Goal: Task Accomplishment & Management: Manage account settings

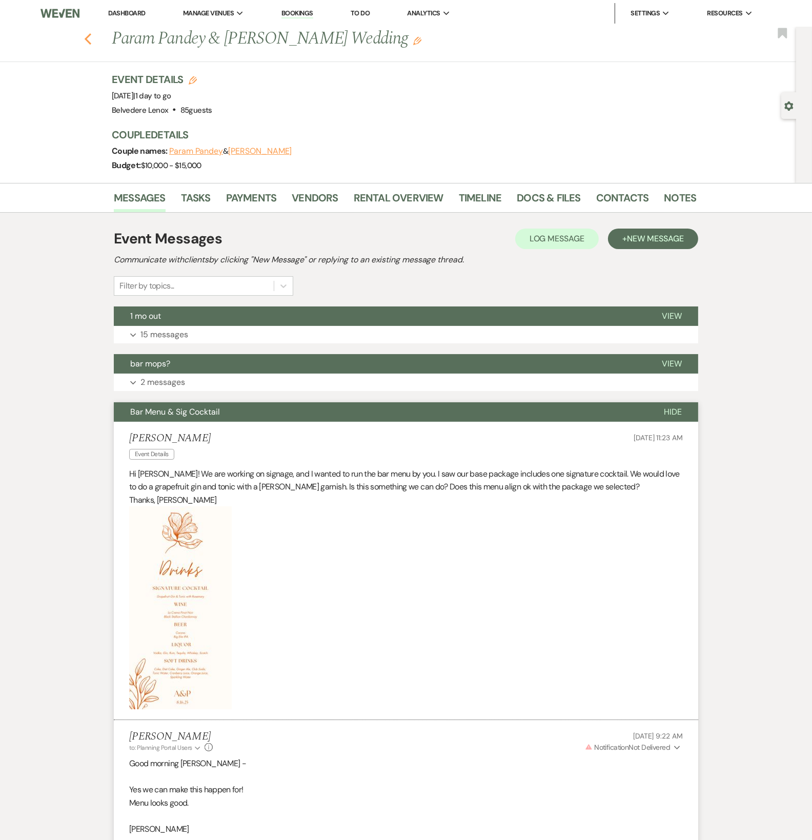
click at [92, 41] on icon "Previous" at bounding box center [88, 39] width 8 height 12
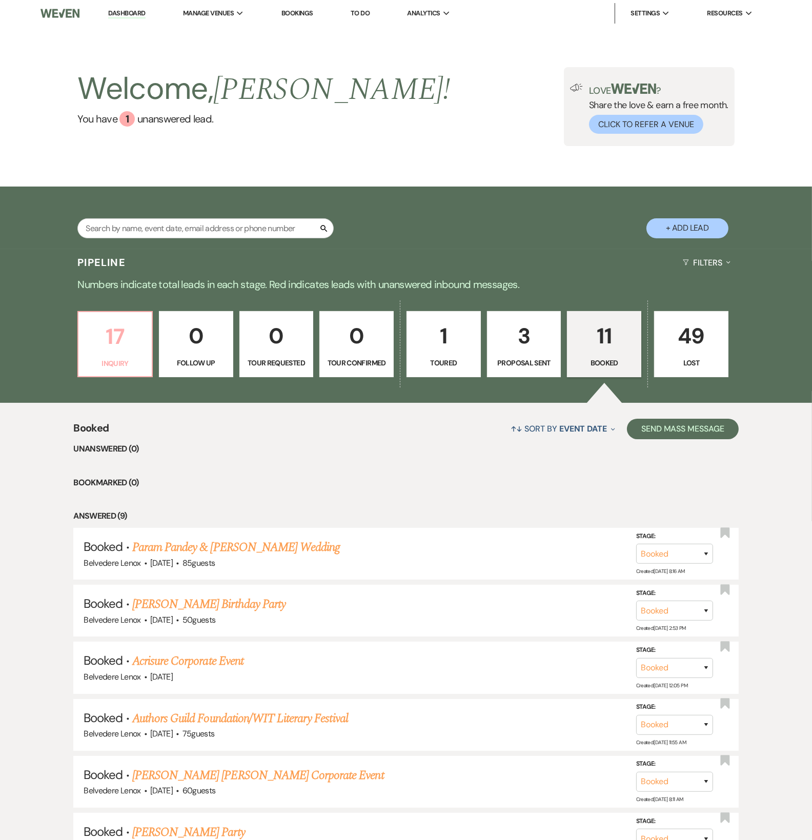
click at [110, 373] on link "17 Inquiry" at bounding box center [114, 344] width 75 height 67
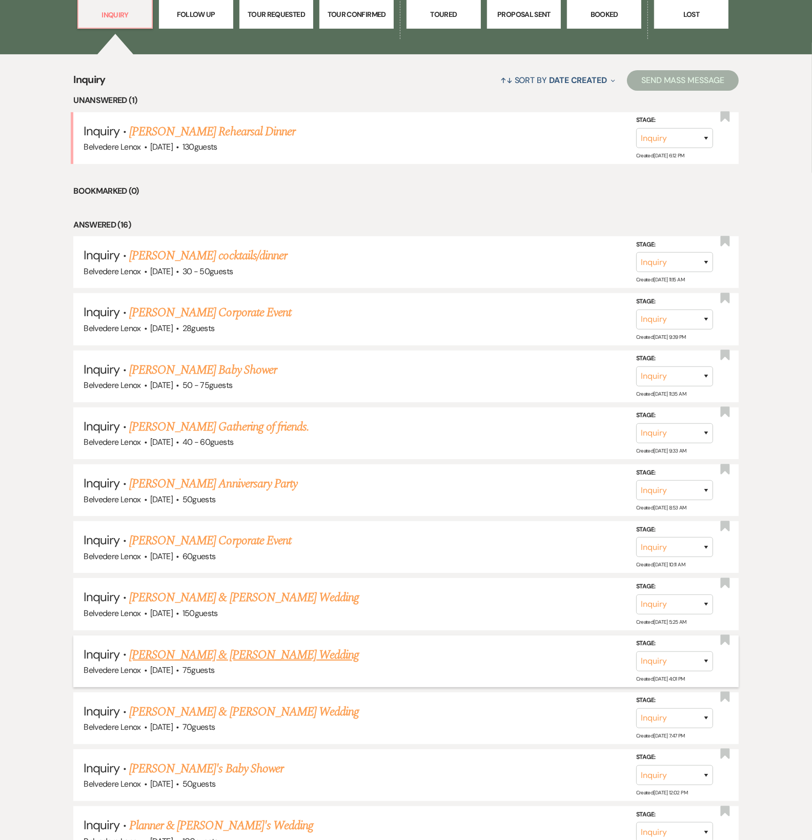
scroll to position [512, 0]
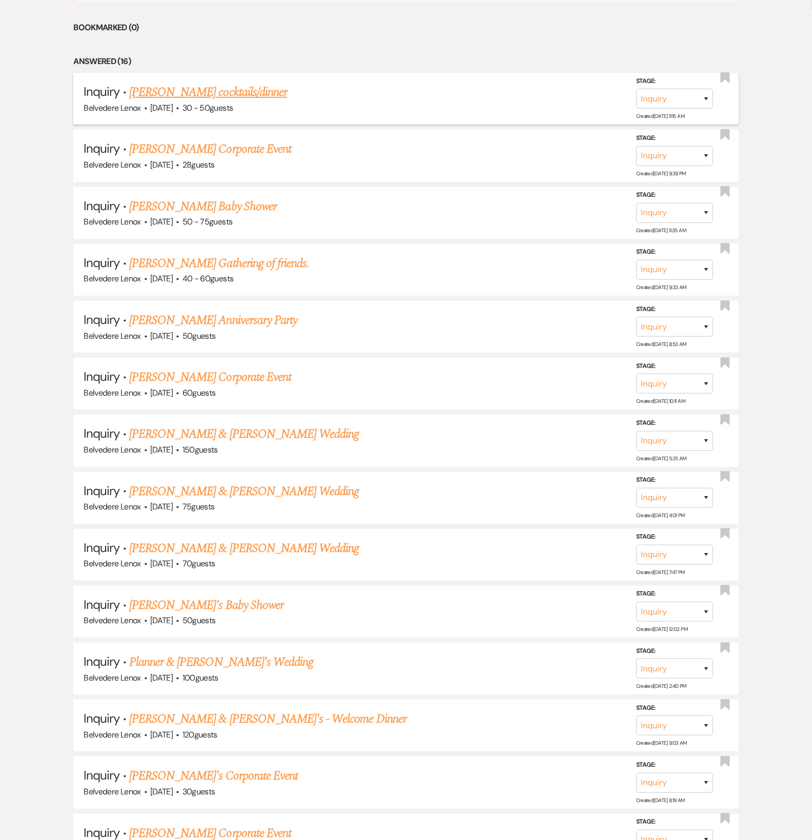
click at [205, 95] on link "[PERSON_NAME] cocktails/dinner" at bounding box center [208, 92] width 158 height 18
select select "5"
select select "13"
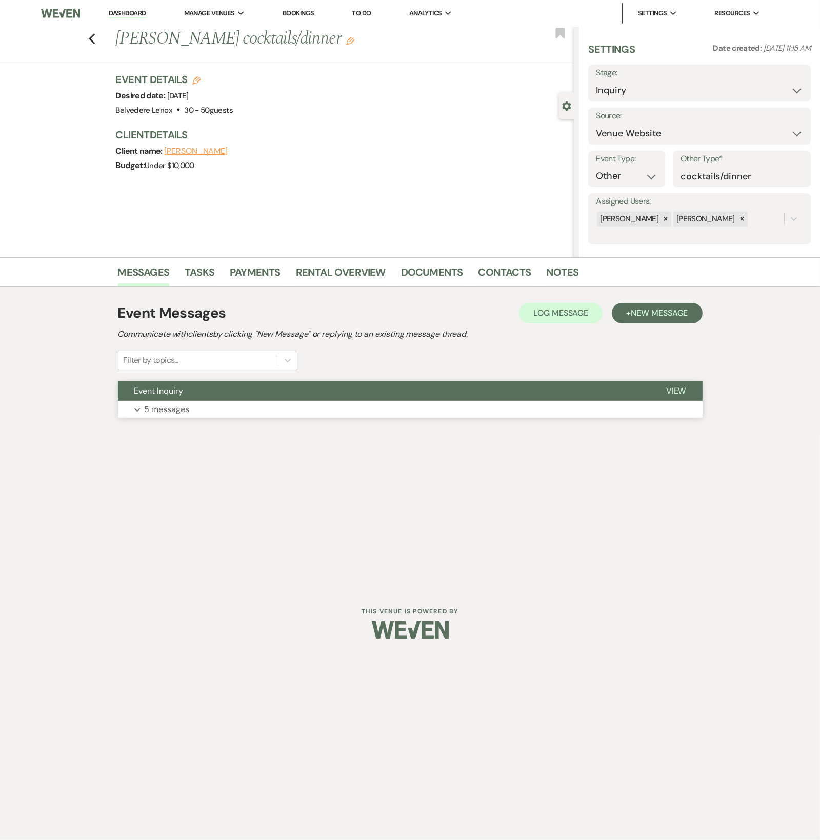
click at [179, 413] on p "5 messages" at bounding box center [167, 409] width 45 height 13
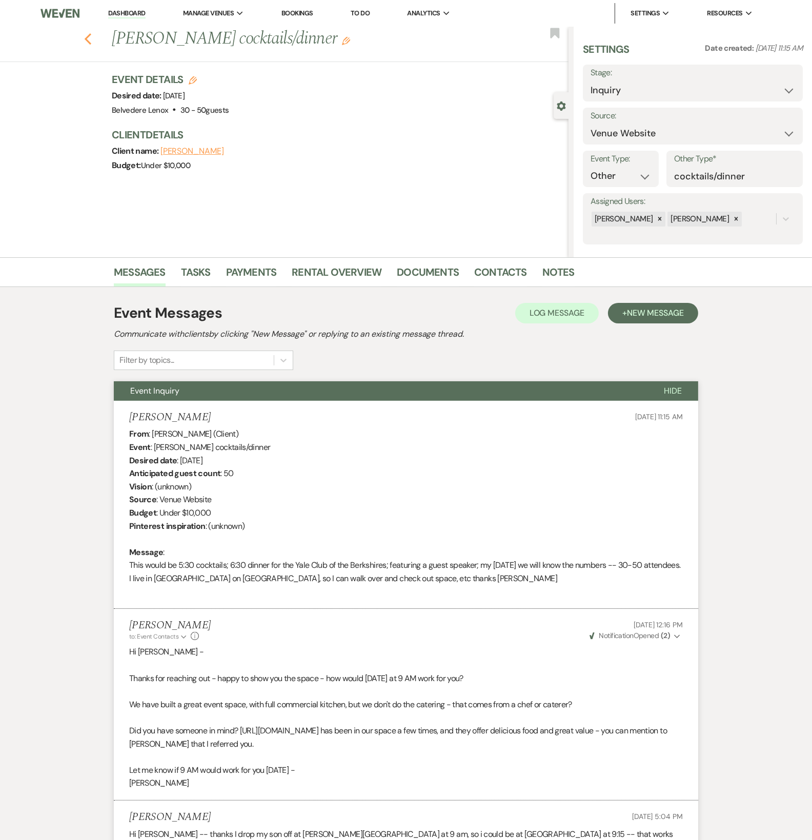
click at [92, 38] on icon "Previous" at bounding box center [88, 39] width 8 height 12
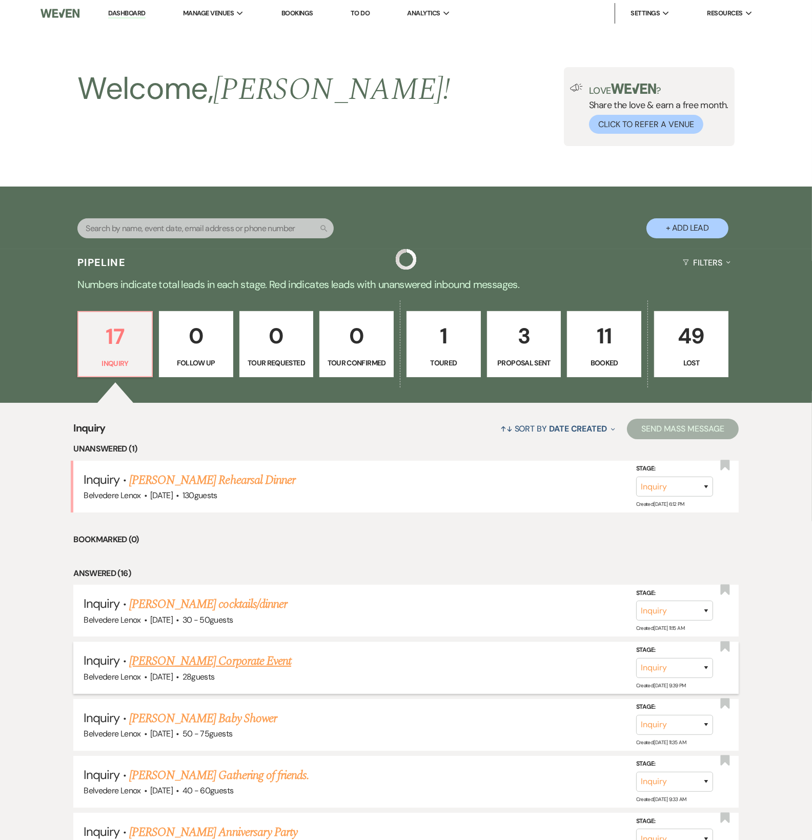
scroll to position [512, 0]
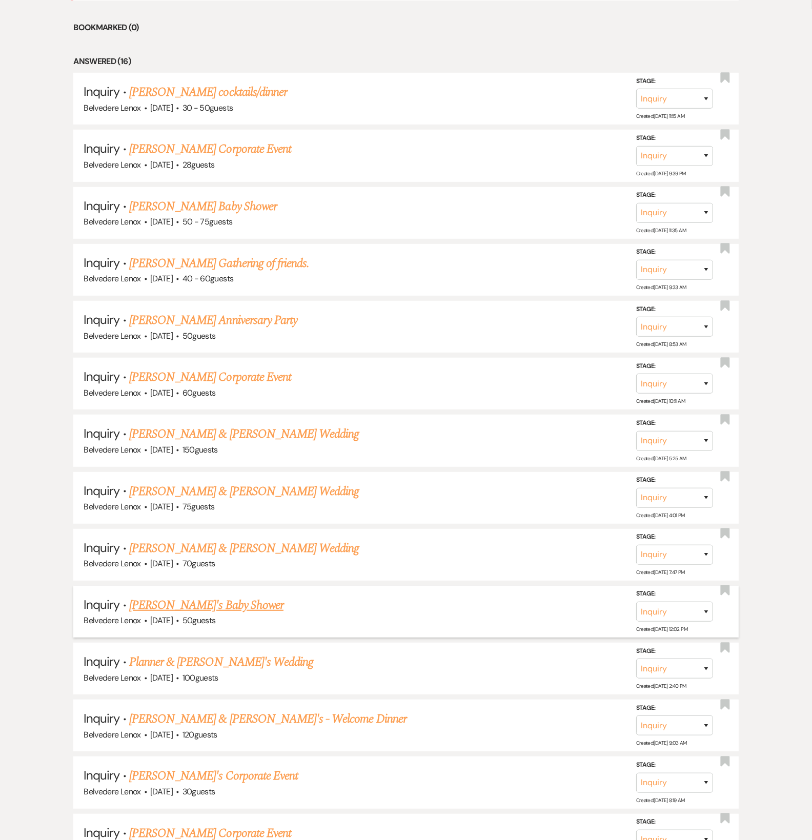
click at [169, 479] on link "[PERSON_NAME]'s Baby Shower" at bounding box center [206, 605] width 154 height 18
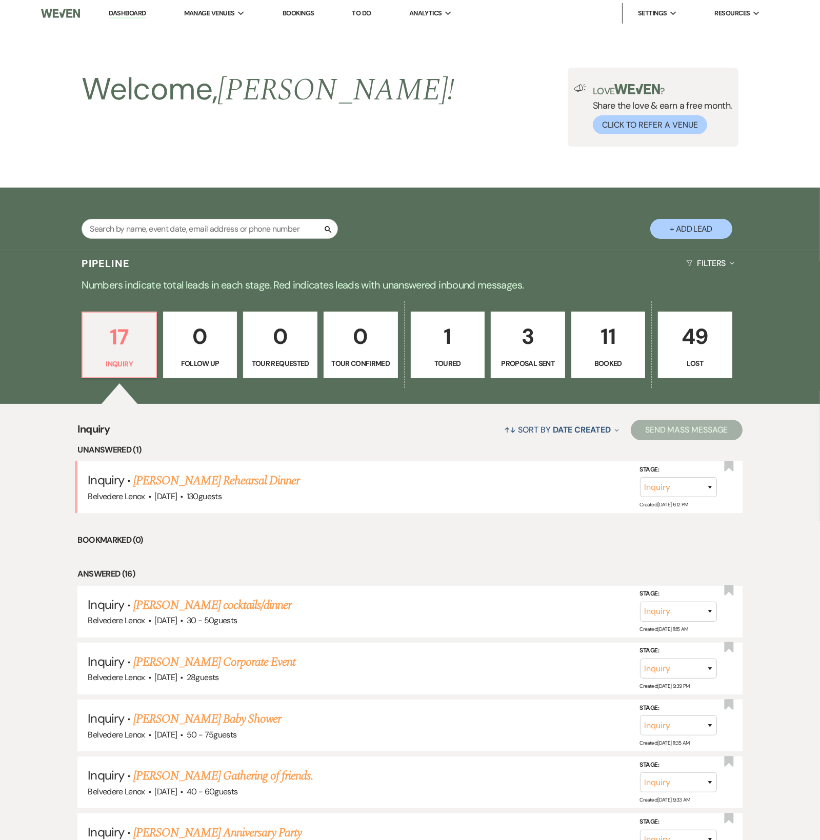
select select "5"
select select "3"
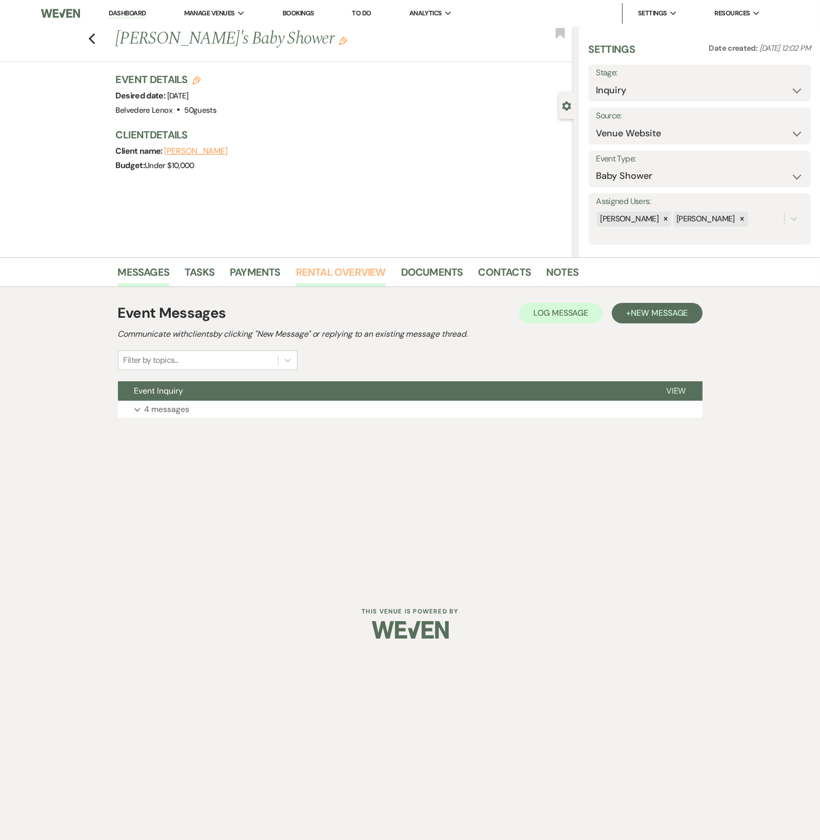
click at [353, 270] on link "Rental Overview" at bounding box center [341, 275] width 90 height 23
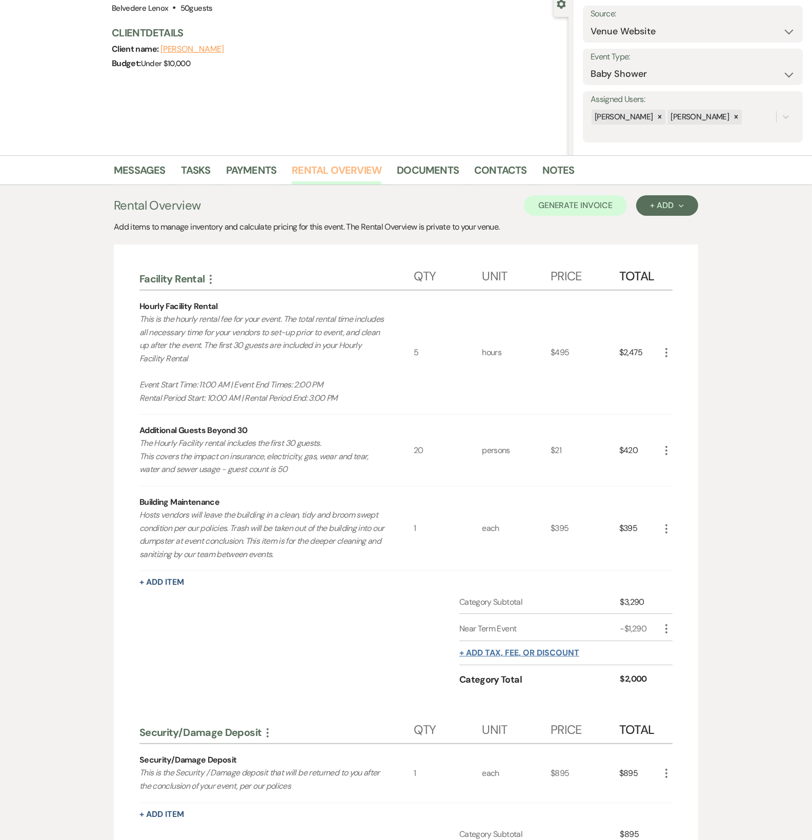
scroll to position [292, 0]
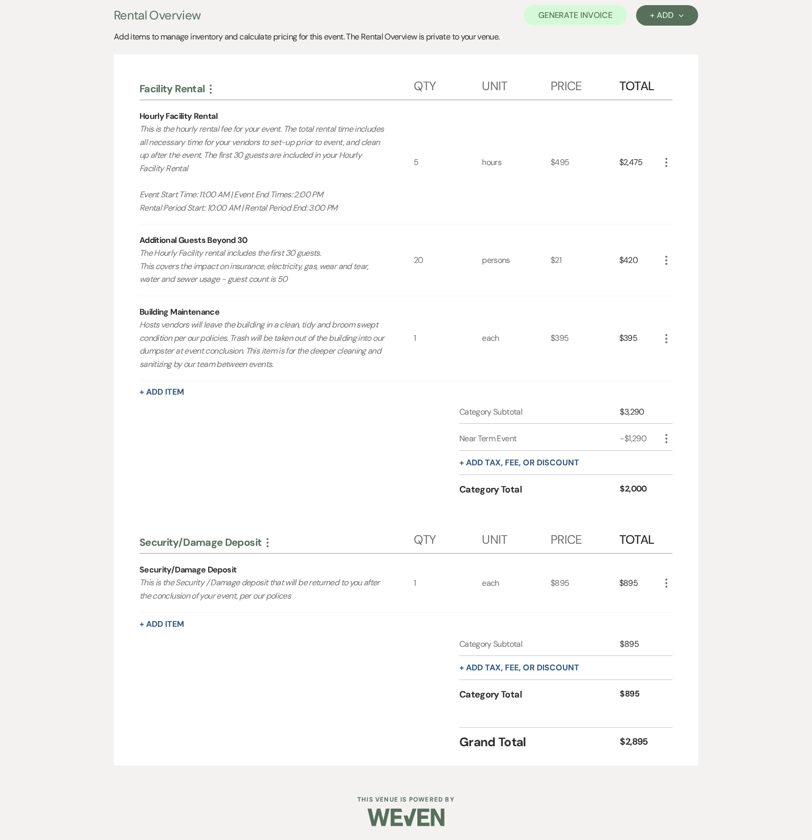
click at [464, 479] on use "button" at bounding box center [667, 583] width 2 height 9
click at [464, 479] on button "X Delete" at bounding box center [687, 620] width 55 height 16
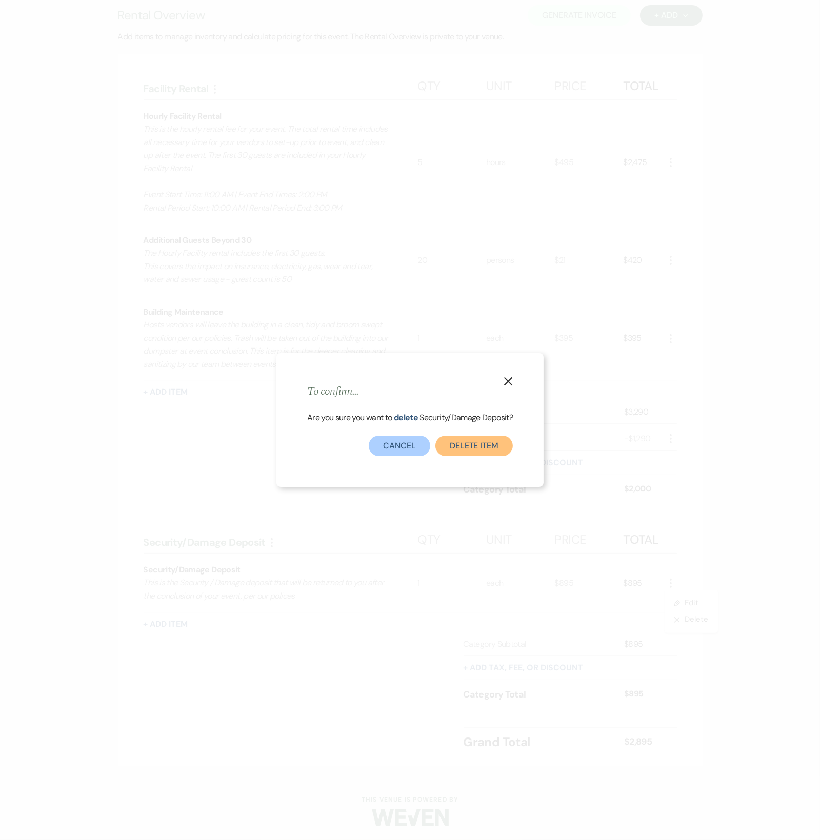
click at [464, 448] on button "Delete Item" at bounding box center [473, 446] width 77 height 21
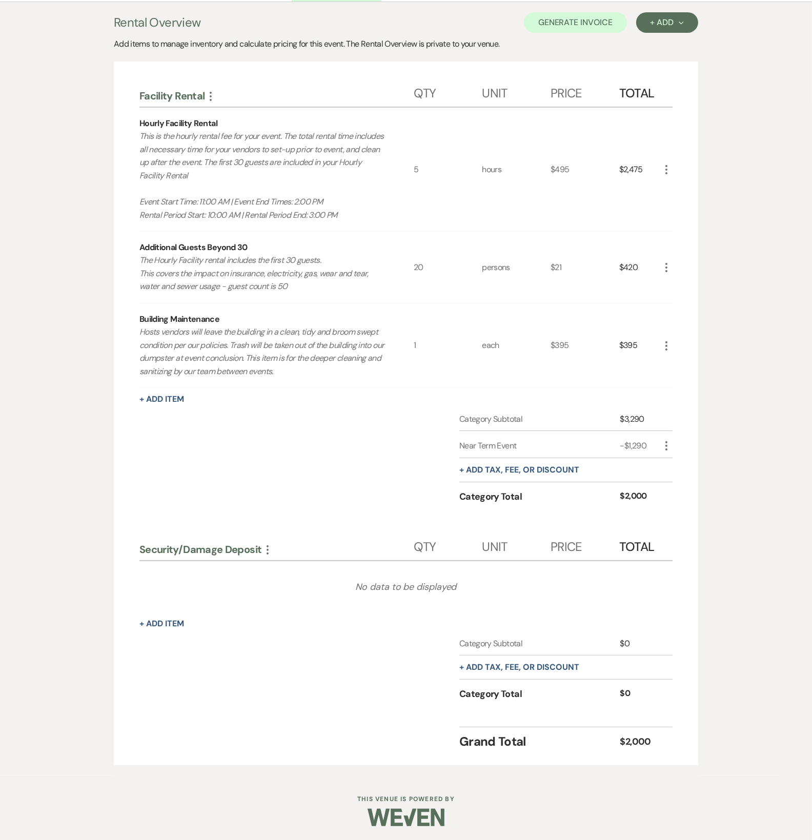
scroll to position [0, 0]
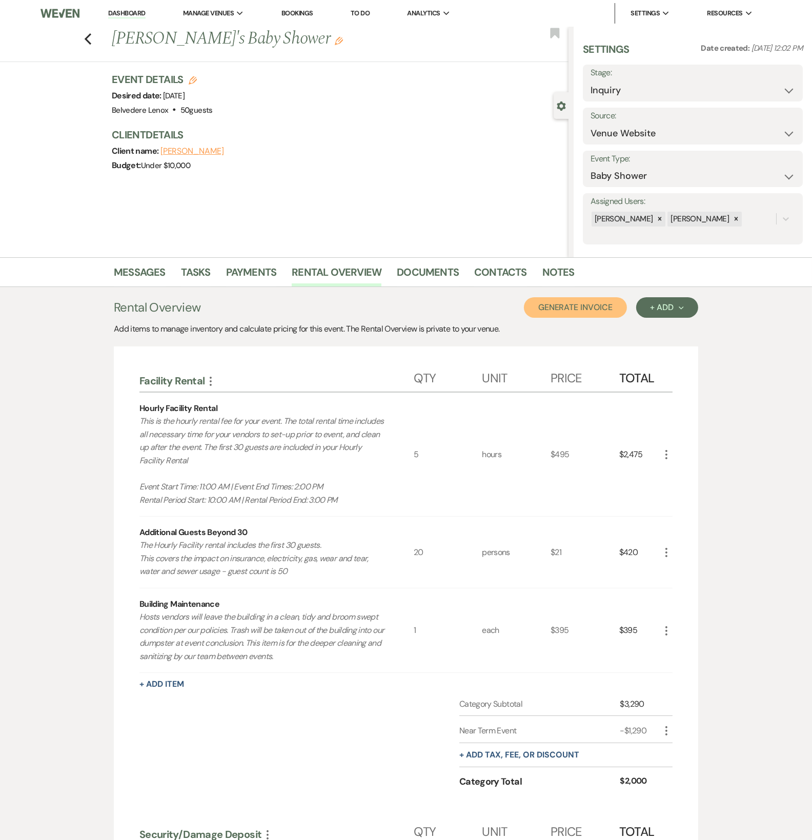
click at [464, 312] on button "Generate Invoice" at bounding box center [575, 307] width 103 height 21
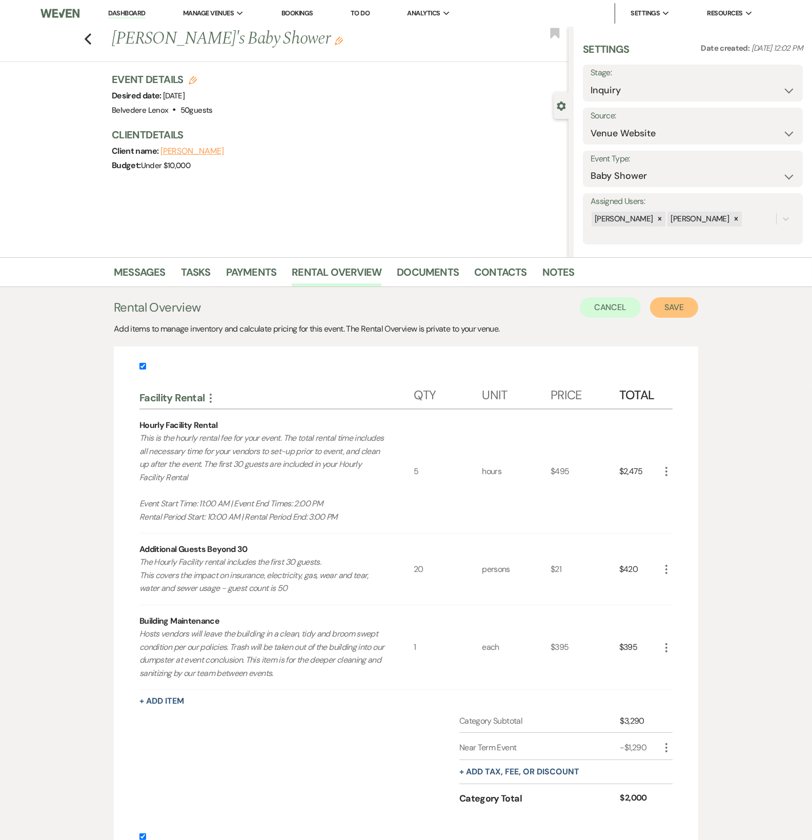
click at [464, 306] on button "Save" at bounding box center [674, 307] width 48 height 21
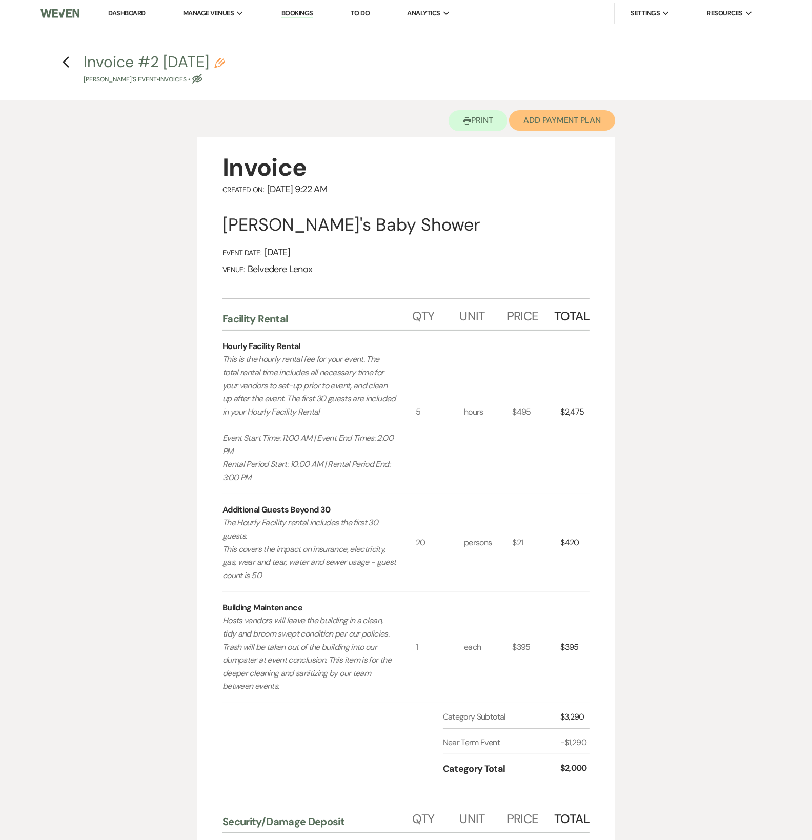
click at [464, 121] on button "Add Payment Plan" at bounding box center [562, 120] width 106 height 21
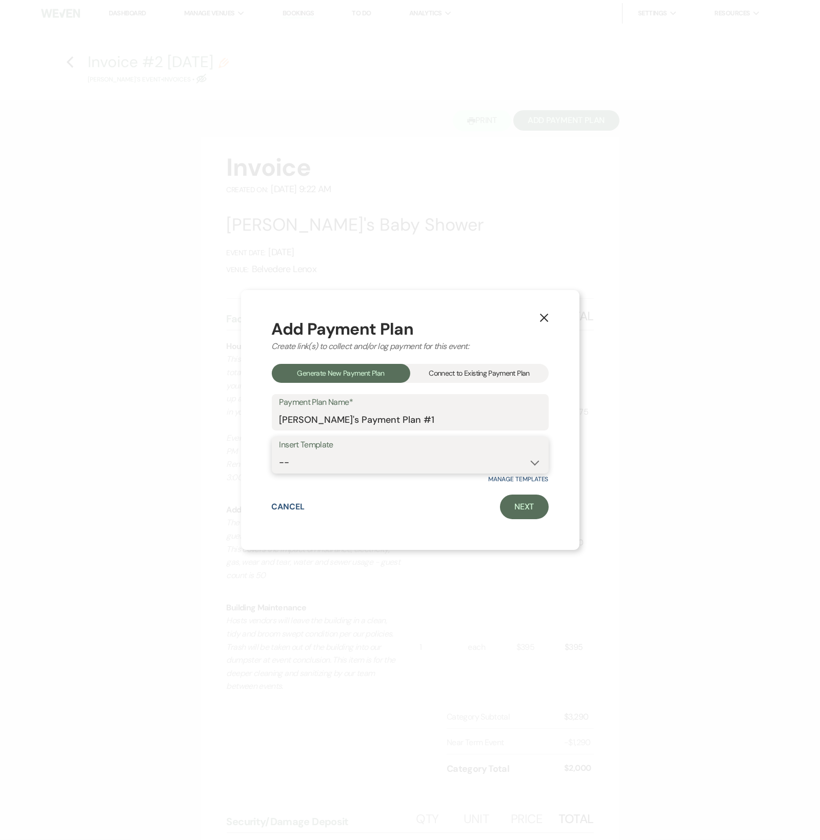
click at [380, 464] on select "-- Event [DATE] Event [DATE] Event More than 180 Days" at bounding box center [409, 463] width 261 height 20
select select "419"
click at [279, 453] on select "-- Event [DATE] Event [DATE] Event More than 180 Days" at bounding box center [409, 463] width 261 height 20
click at [464, 479] on link "Next" at bounding box center [524, 507] width 49 height 25
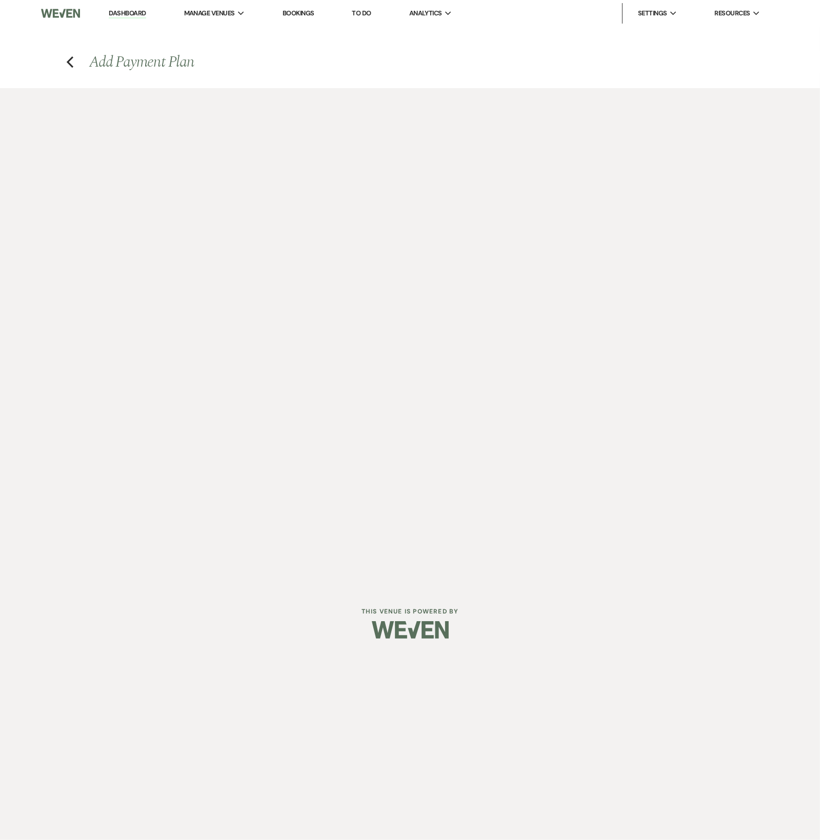
select select "27381"
select select "2"
select select "percentage"
select select "true"
select select "client"
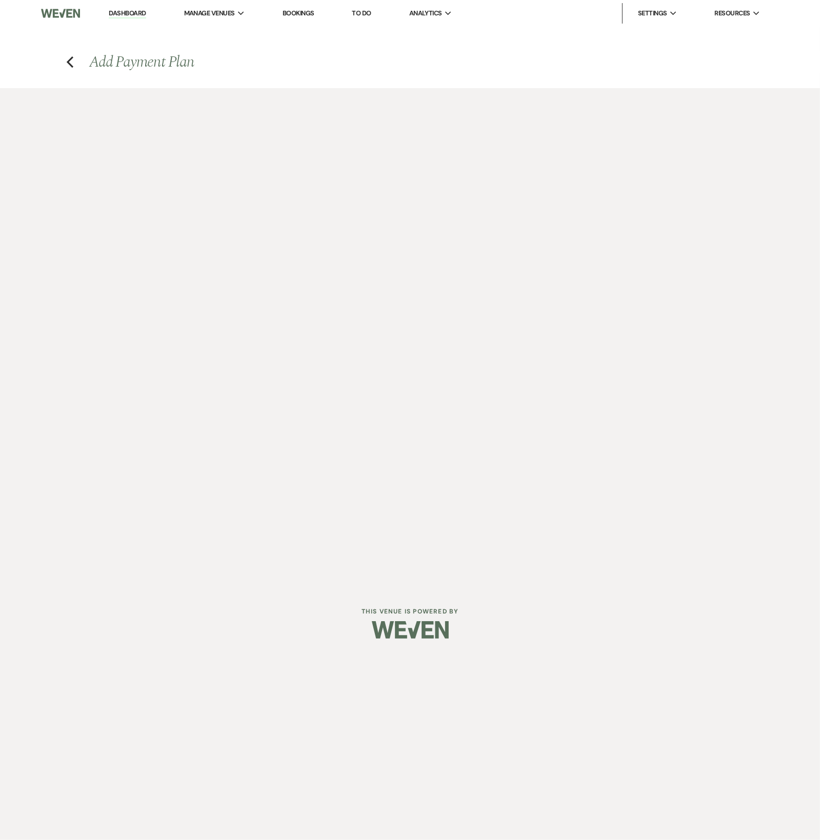
select select "weeks"
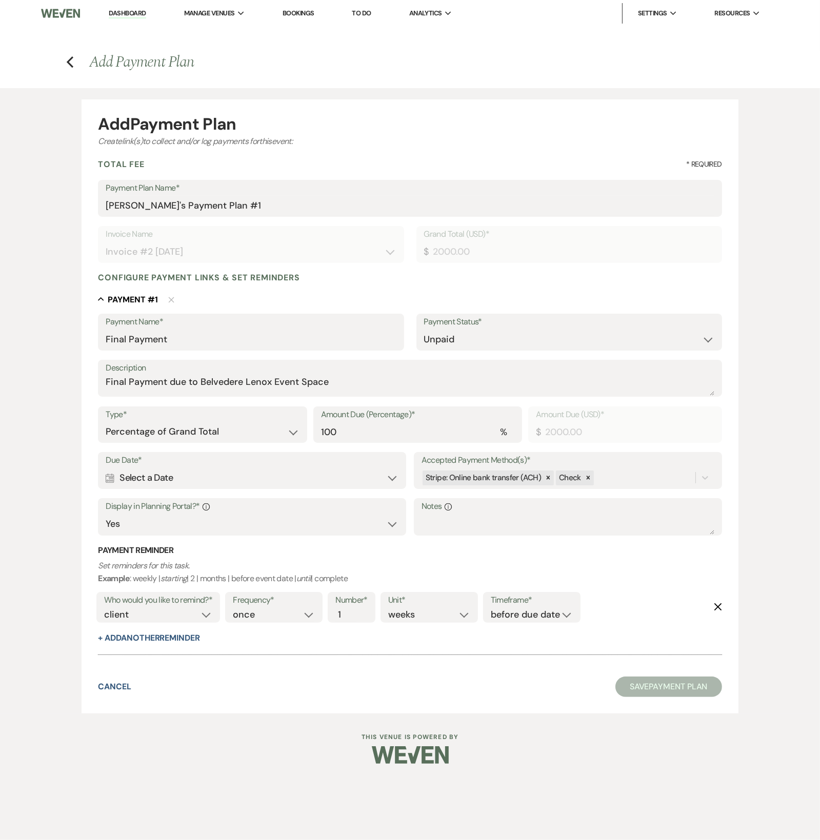
click at [223, 471] on div "Calendar Select a Date Expand" at bounding box center [252, 478] width 293 height 20
select select "day"
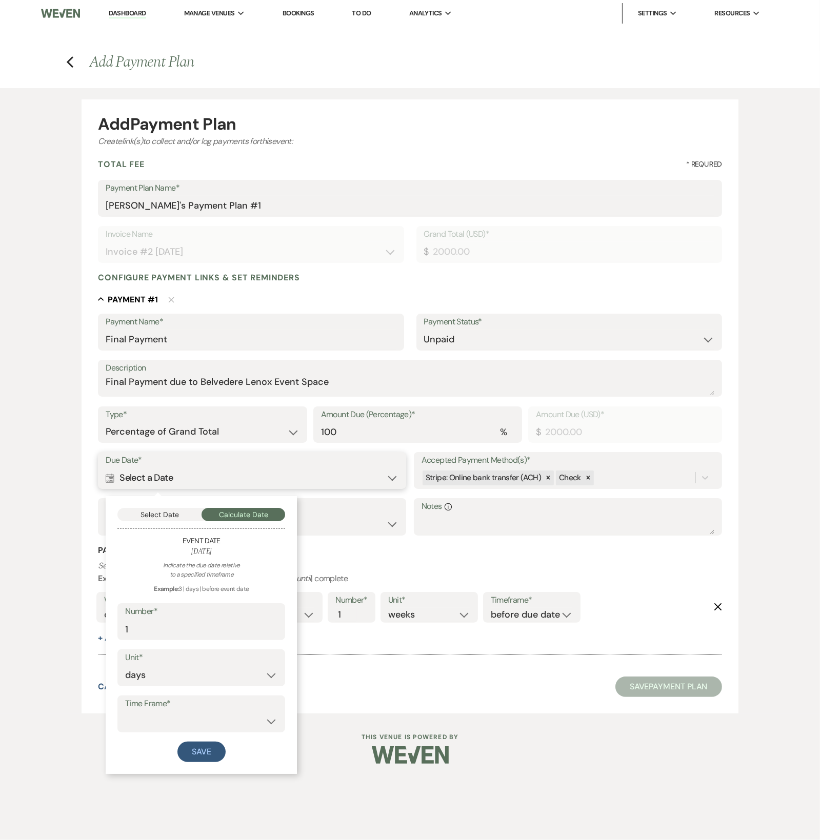
click at [169, 479] on button "Select Date" at bounding box center [159, 514] width 84 height 13
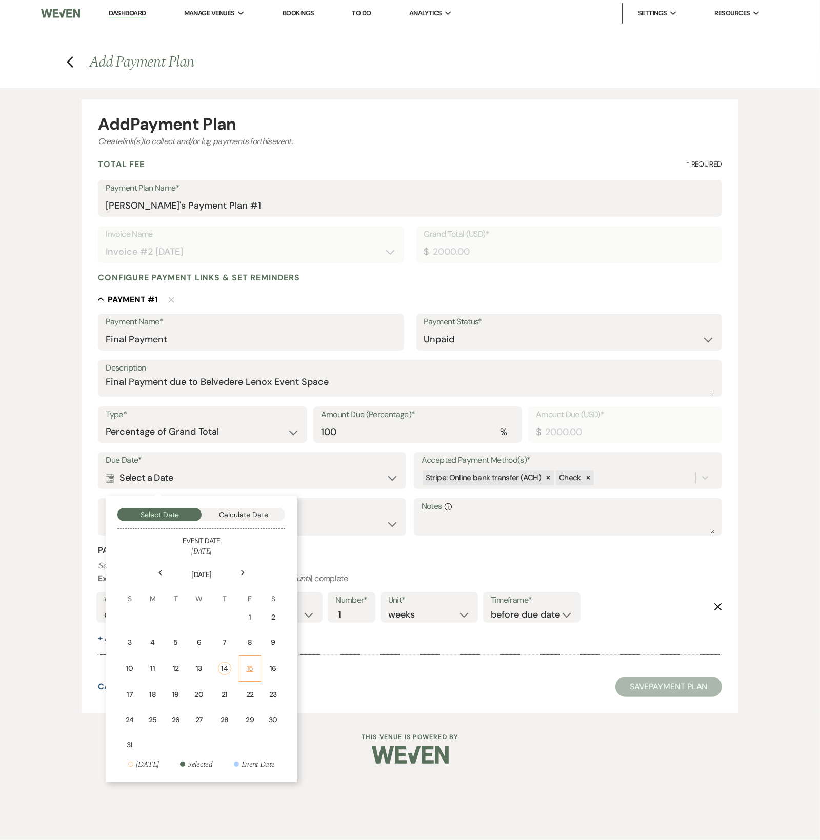
click at [249, 479] on div "15" at bounding box center [250, 668] width 9 height 11
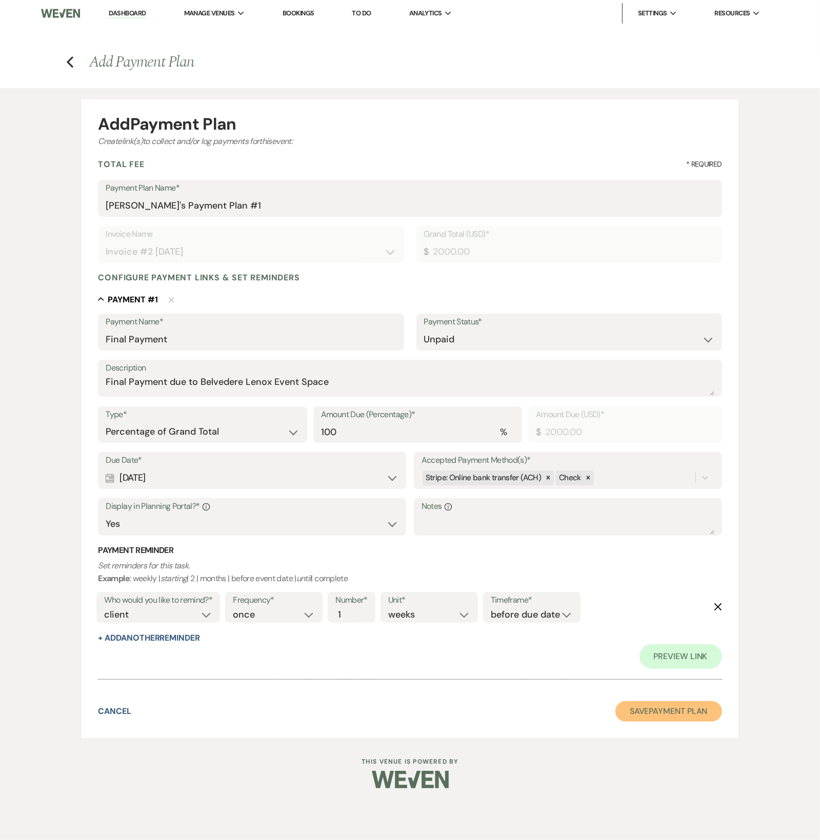
click at [464, 479] on button "Save Payment Plan" at bounding box center [668, 711] width 107 height 21
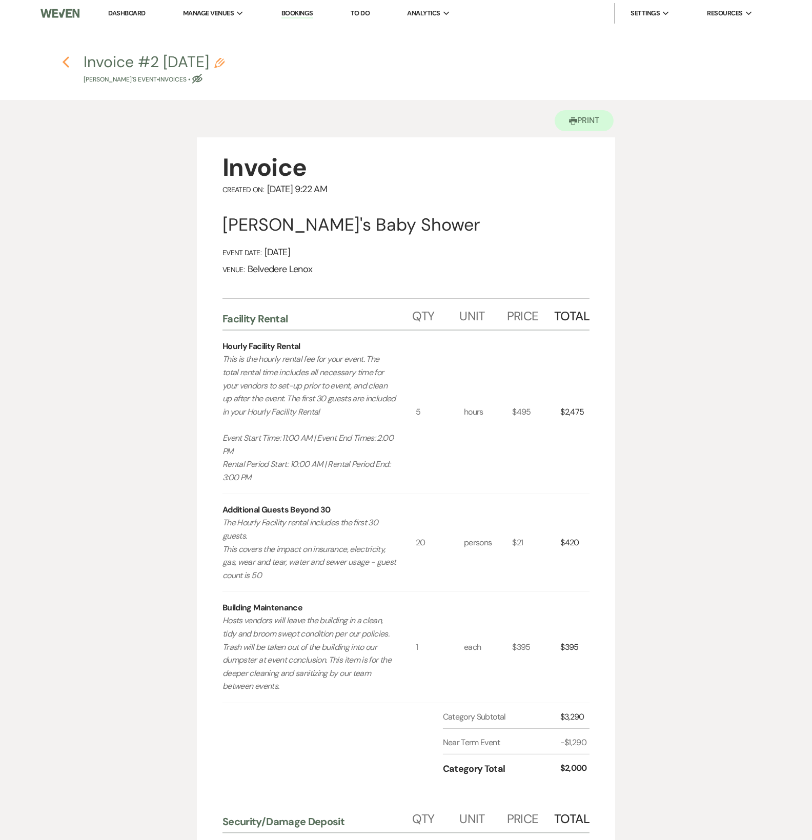
click at [64, 66] on icon "Previous" at bounding box center [66, 62] width 8 height 12
select select "5"
select select "3"
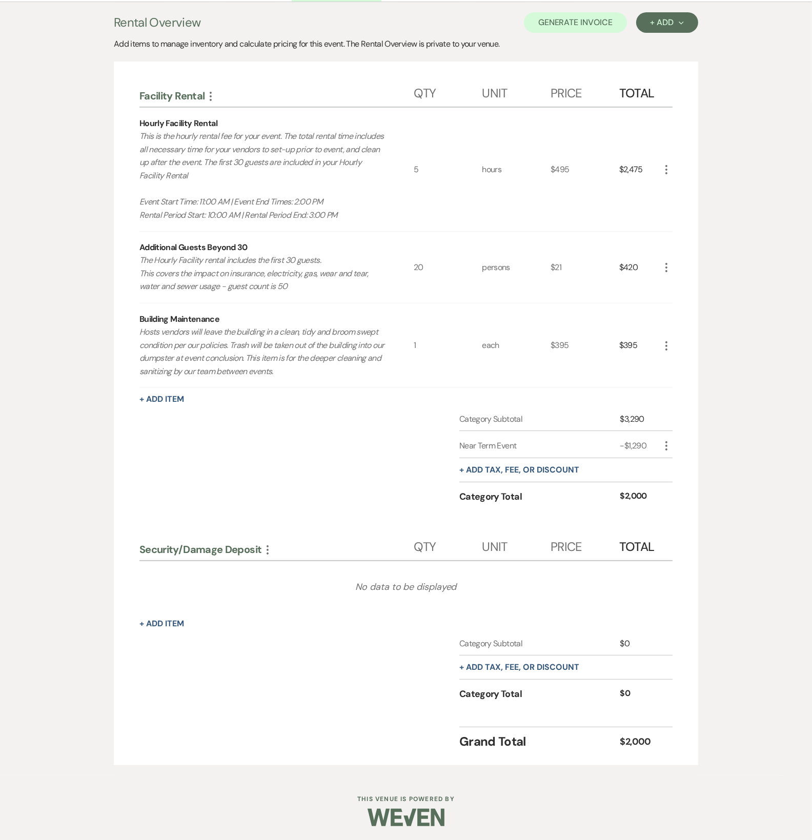
scroll to position [114, 0]
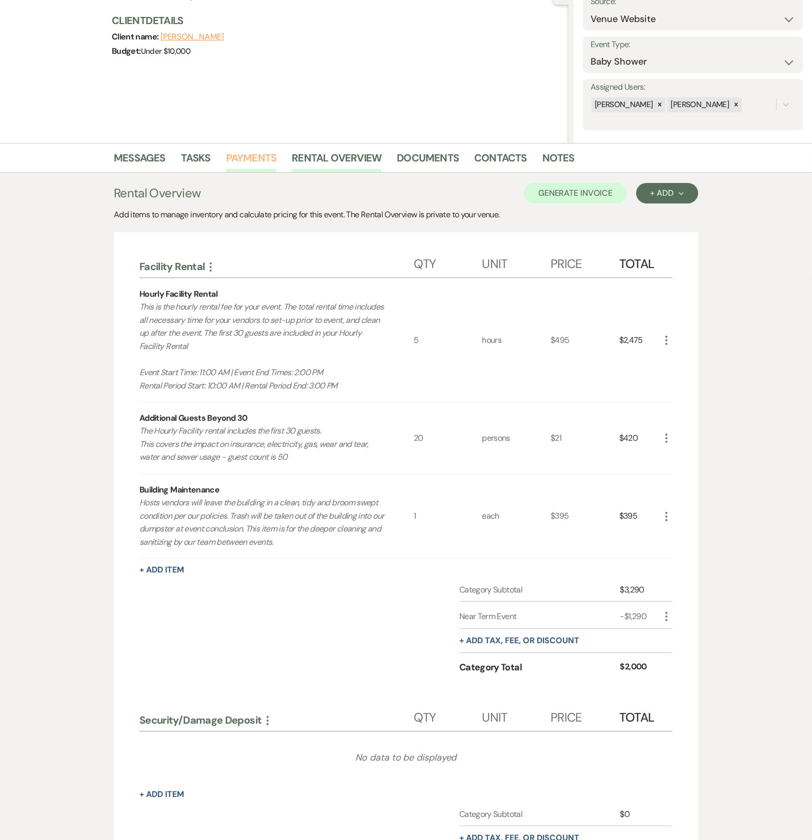
click at [258, 158] on link "Payments" at bounding box center [251, 161] width 51 height 23
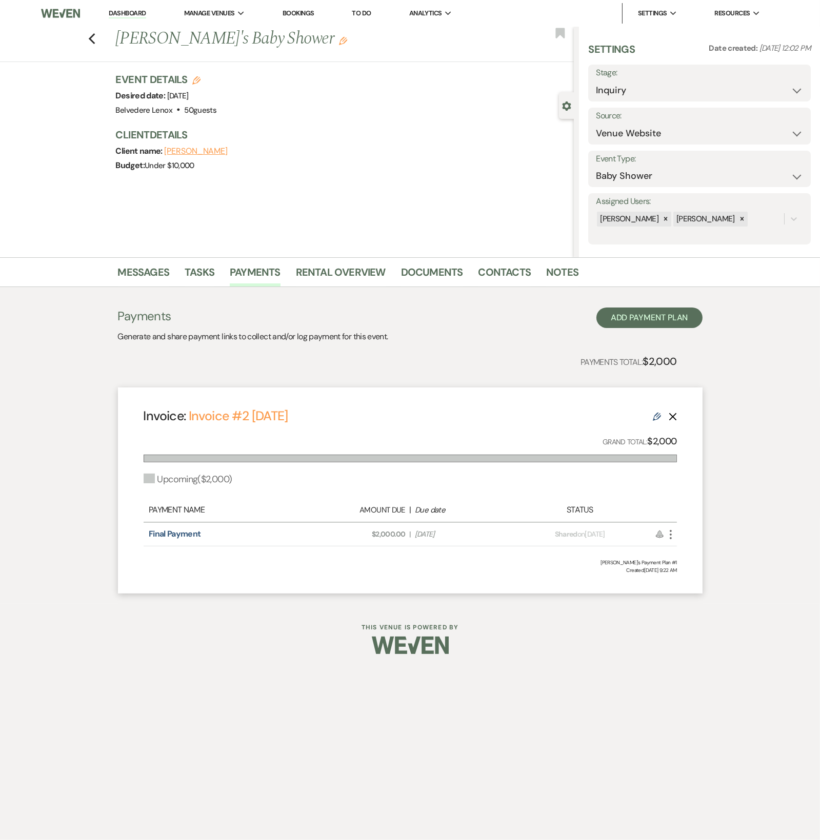
click at [464, 479] on icon "More" at bounding box center [671, 535] width 12 height 12
click at [464, 479] on button "Check [PERSON_NAME] [PERSON_NAME] as Paid" at bounding box center [717, 589] width 104 height 17
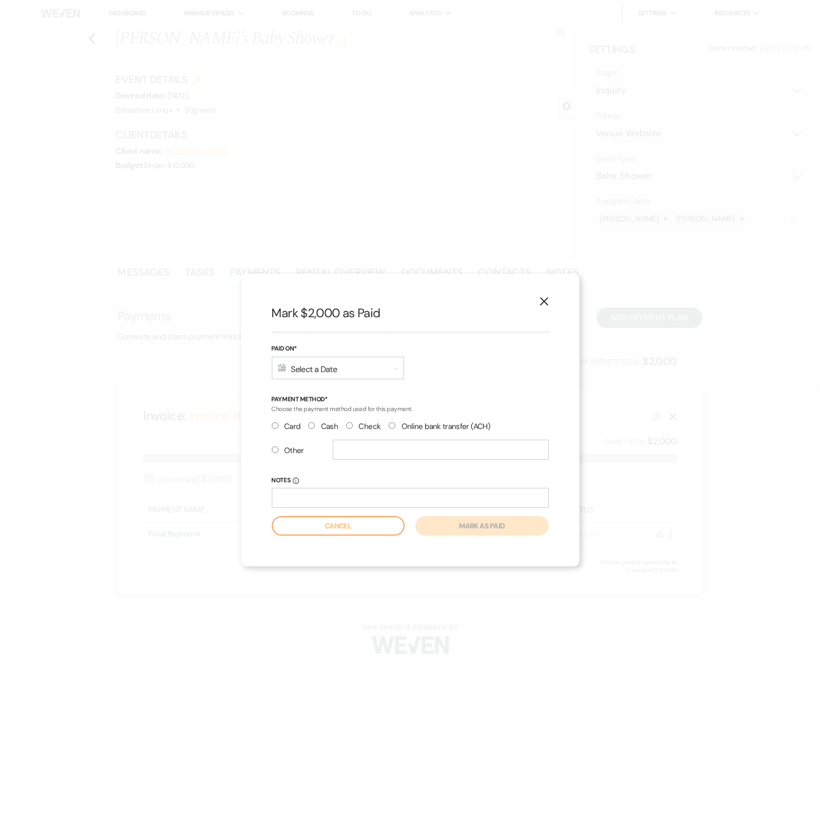
click at [348, 375] on div "Calendar Select a Date Expand" at bounding box center [338, 368] width 132 height 23
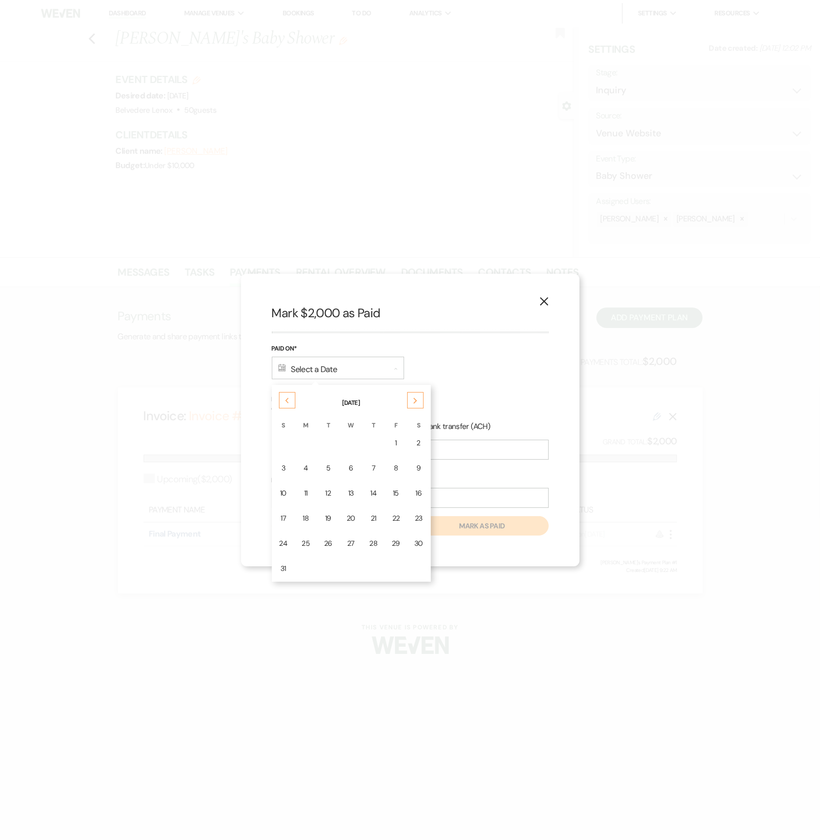
click at [287, 401] on icon "Previous" at bounding box center [287, 401] width 5 height 6
click at [351, 479] on div "30" at bounding box center [351, 543] width 9 height 11
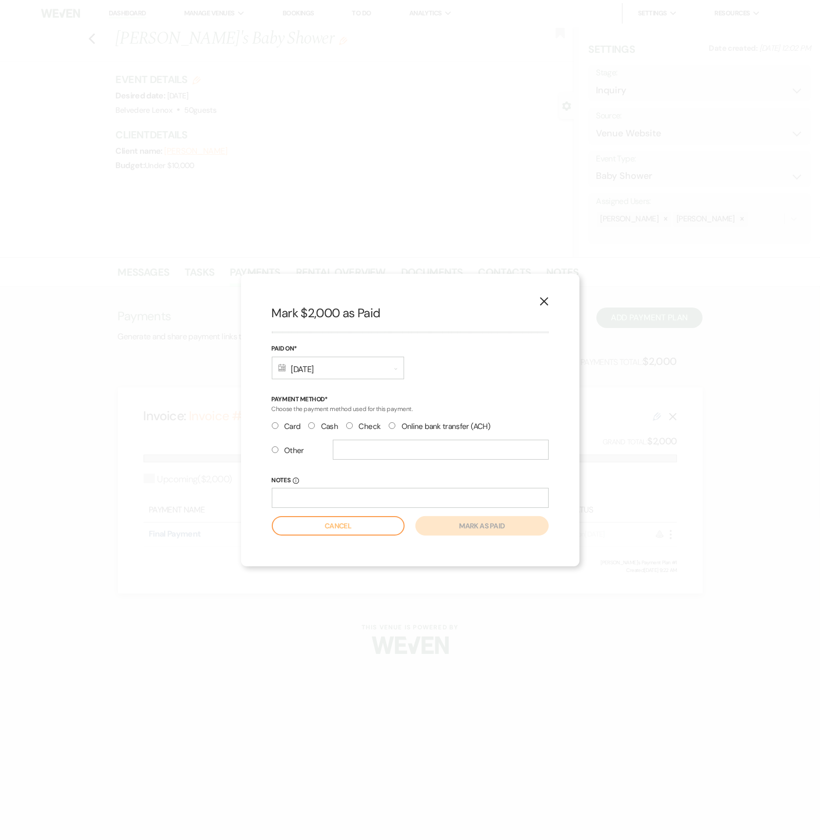
click at [358, 421] on label "Check" at bounding box center [363, 427] width 34 height 14
click at [353, 422] on input "Check" at bounding box center [349, 425] width 7 height 7
radio input "true"
click at [464, 444] on input "text" at bounding box center [441, 450] width 216 height 20
drag, startPoint x: 386, startPoint y: 496, endPoint x: 382, endPoint y: 491, distance: 6.0
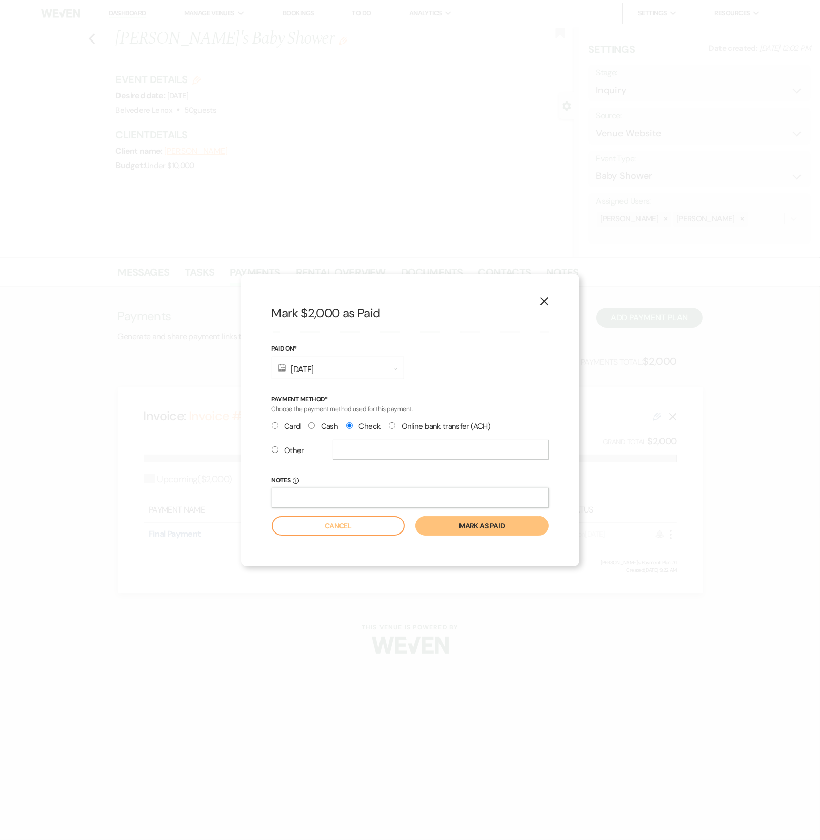
click at [386, 479] on input "Notes Info" at bounding box center [410, 498] width 277 height 20
type input "Check number 1228"
click at [464, 479] on button "Mark as paid" at bounding box center [481, 525] width 133 height 19
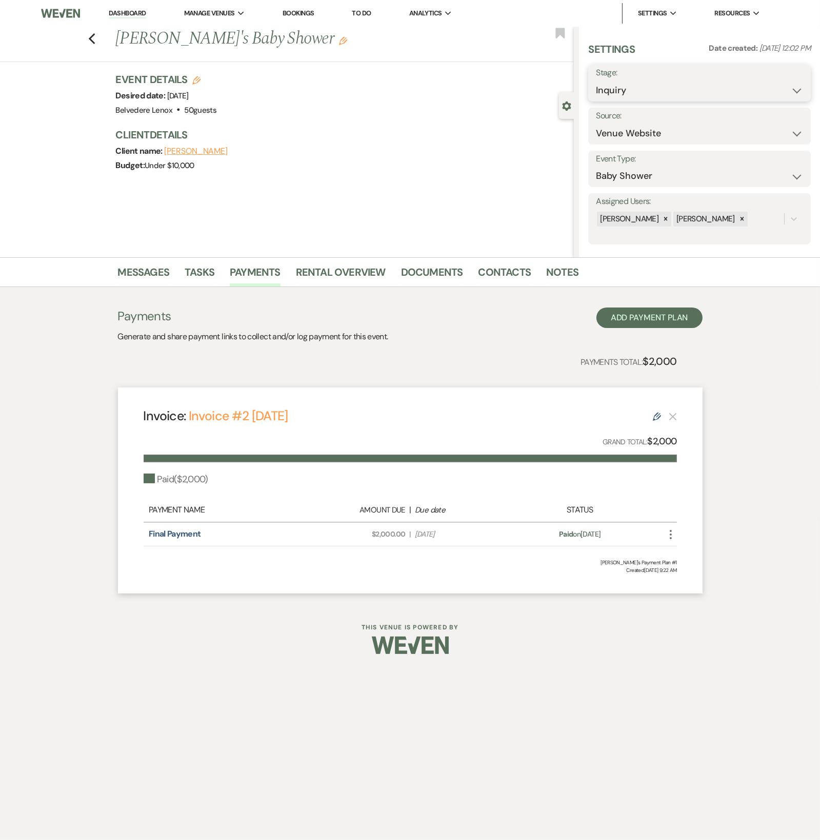
click at [464, 88] on select "Inquiry Follow Up Tour Requested Tour Confirmed Toured Proposal Sent Booked Lost" at bounding box center [699, 90] width 207 height 20
select select "7"
click at [464, 80] on select "Inquiry Follow Up Tour Requested Tour Confirmed Toured Proposal Sent Booked Lost" at bounding box center [699, 90] width 207 height 20
click at [464, 83] on button "Save" at bounding box center [787, 83] width 47 height 21
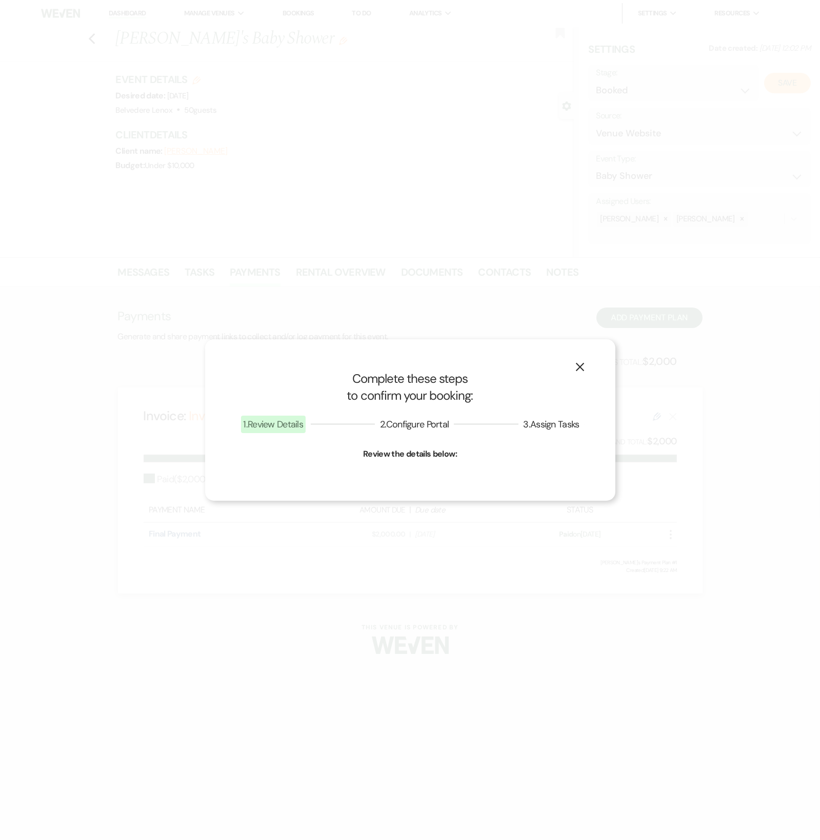
select select "3"
select select "835"
select select "false"
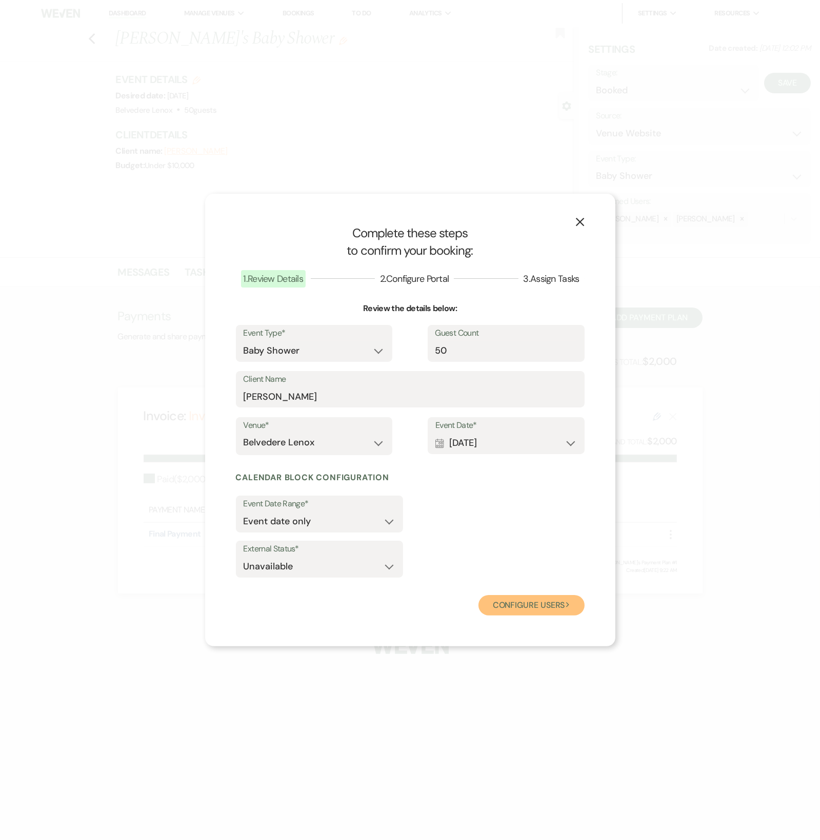
click at [464, 479] on button "Configure users Next" at bounding box center [531, 605] width 106 height 21
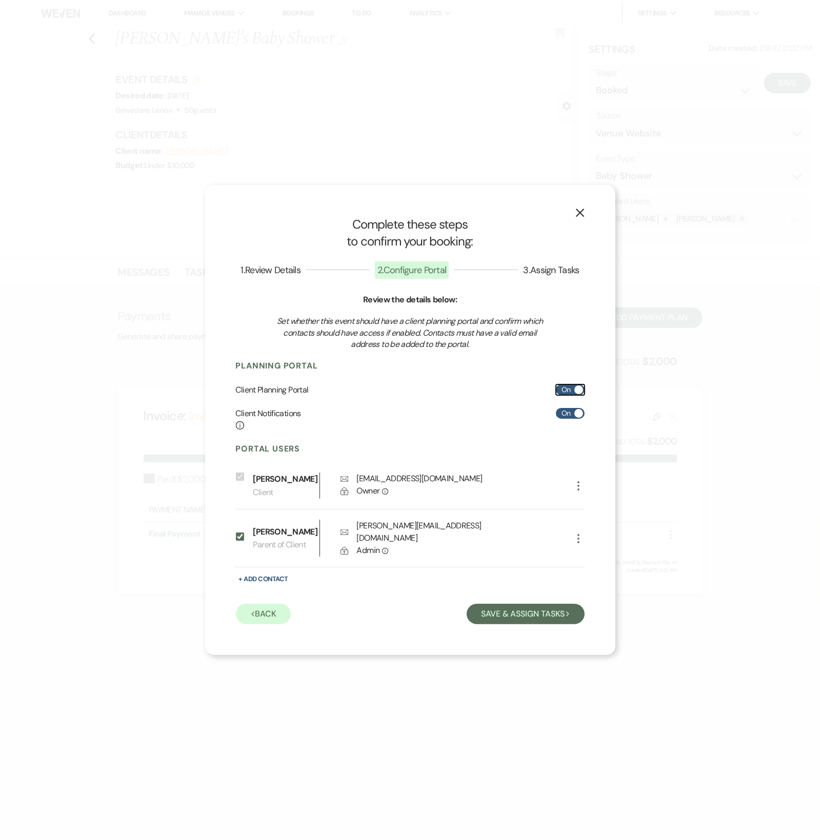
click at [464, 394] on label "On" at bounding box center [570, 390] width 29 height 11
click at [464, 394] on input "On" at bounding box center [570, 390] width 29 height 11
checkbox input "false"
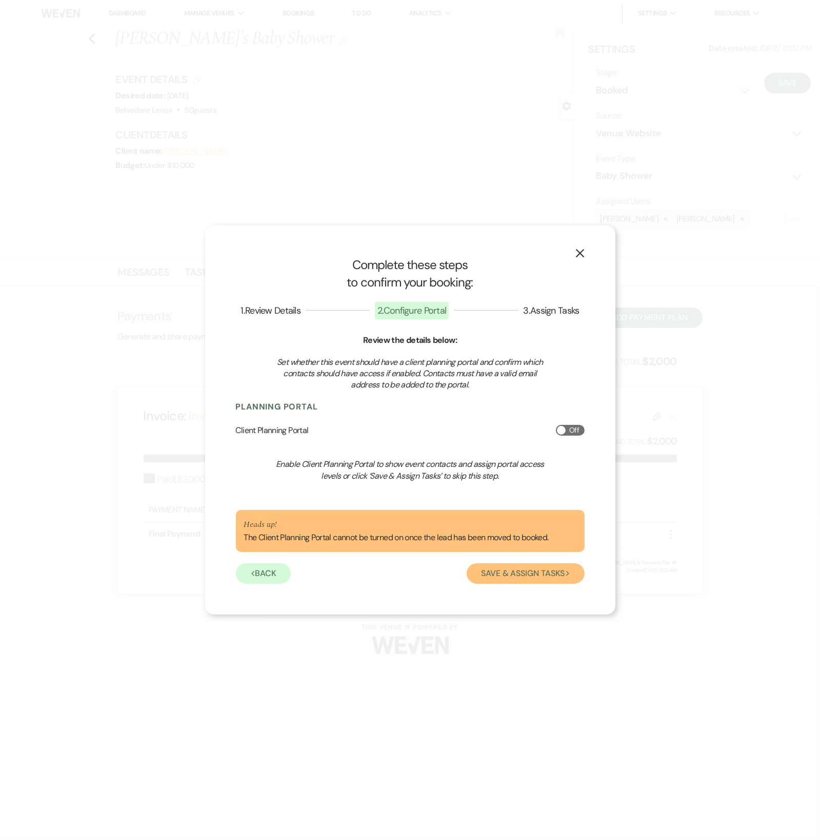
click at [464, 479] on button "Save & Assign Tasks Next" at bounding box center [525, 573] width 117 height 21
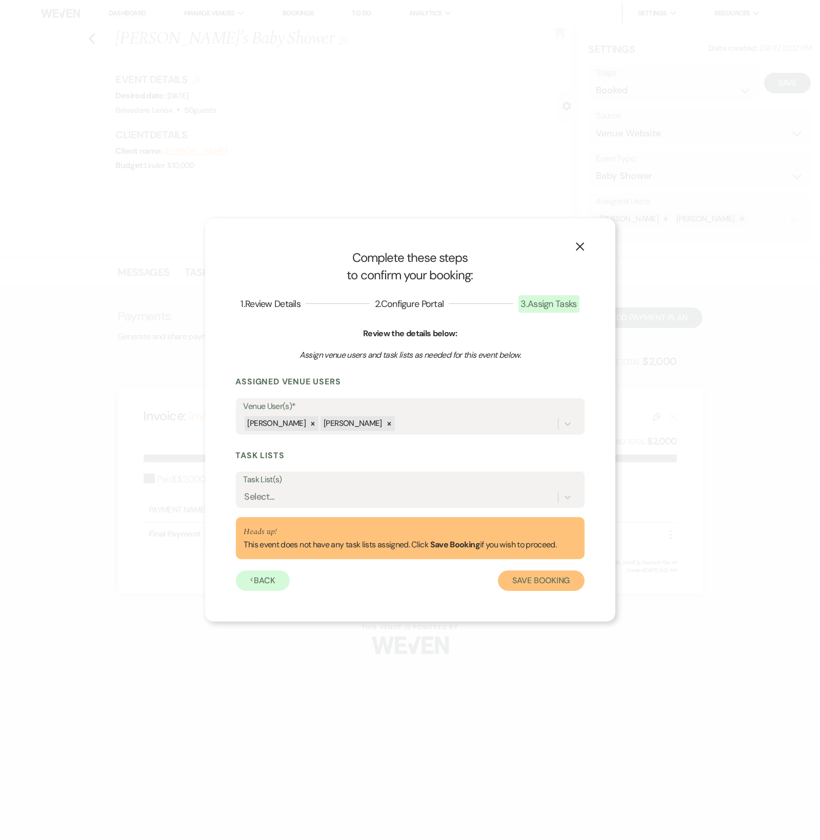
click at [464, 479] on button "Save Booking" at bounding box center [541, 581] width 86 height 21
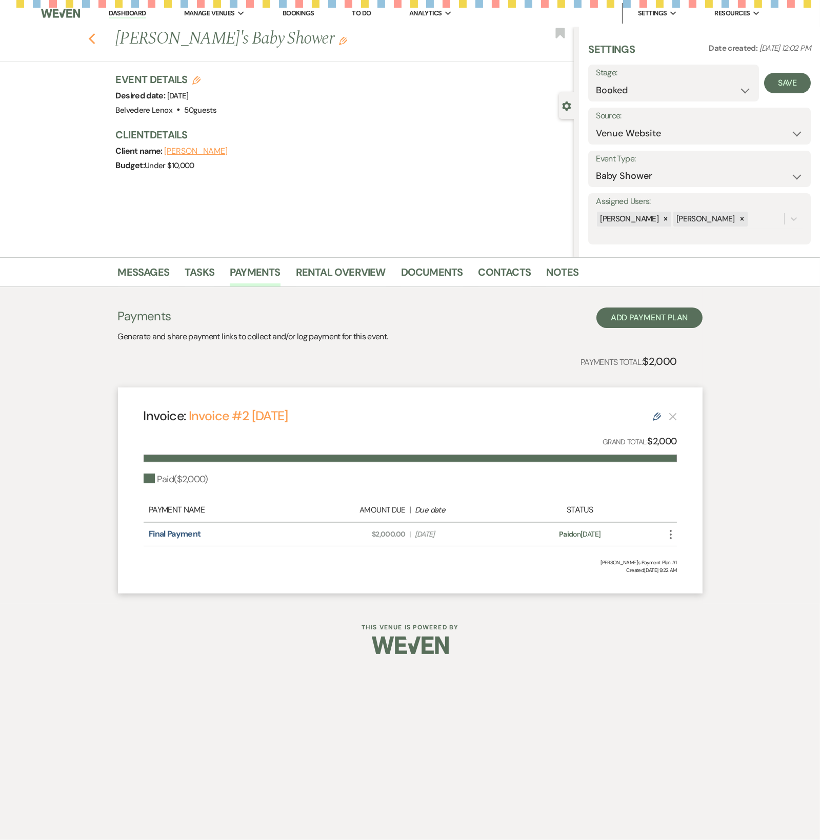
click at [92, 42] on use "button" at bounding box center [91, 38] width 7 height 11
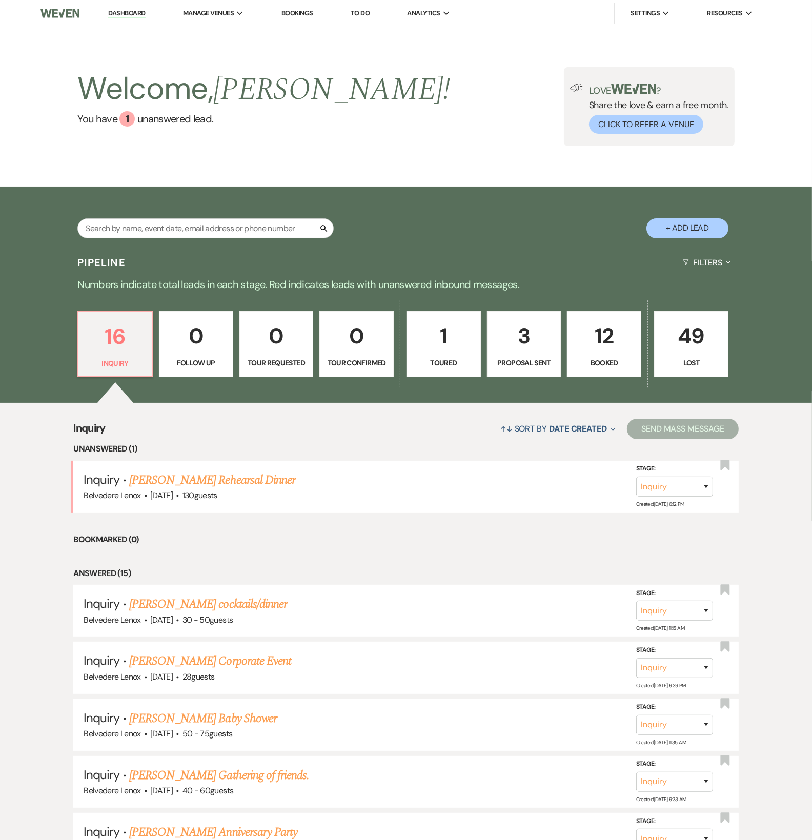
click at [464, 355] on link "12 Booked" at bounding box center [604, 344] width 74 height 67
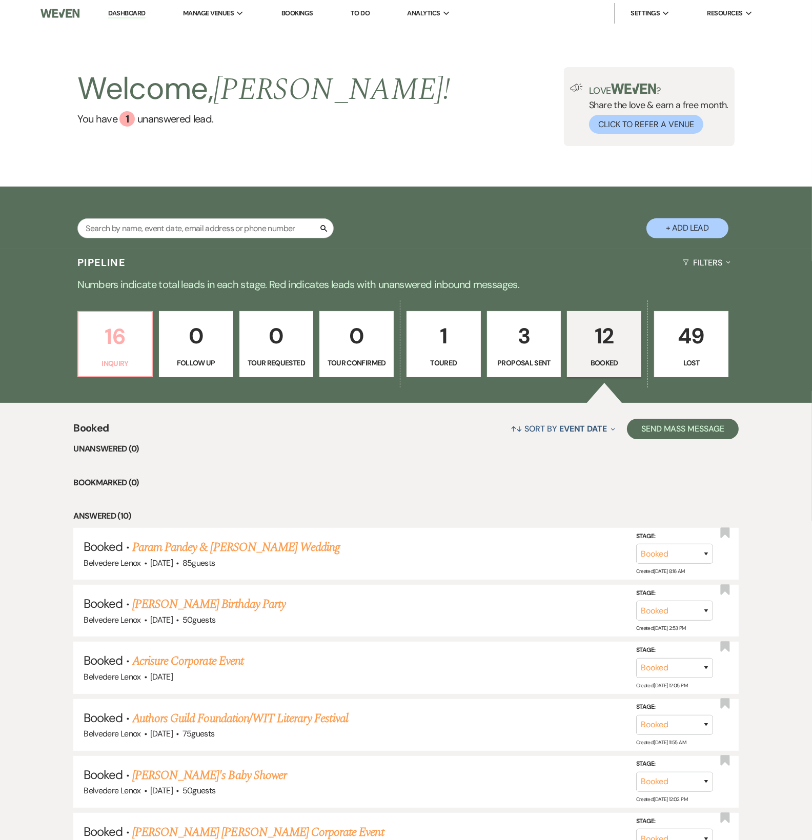
click at [111, 340] on p "16" at bounding box center [115, 336] width 61 height 34
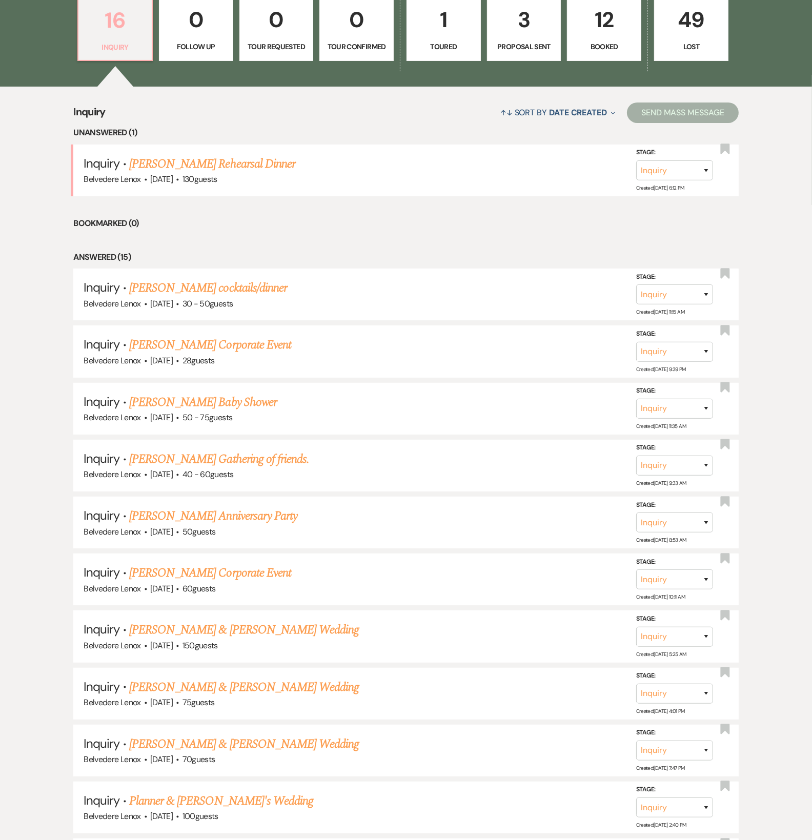
scroll to position [341, 0]
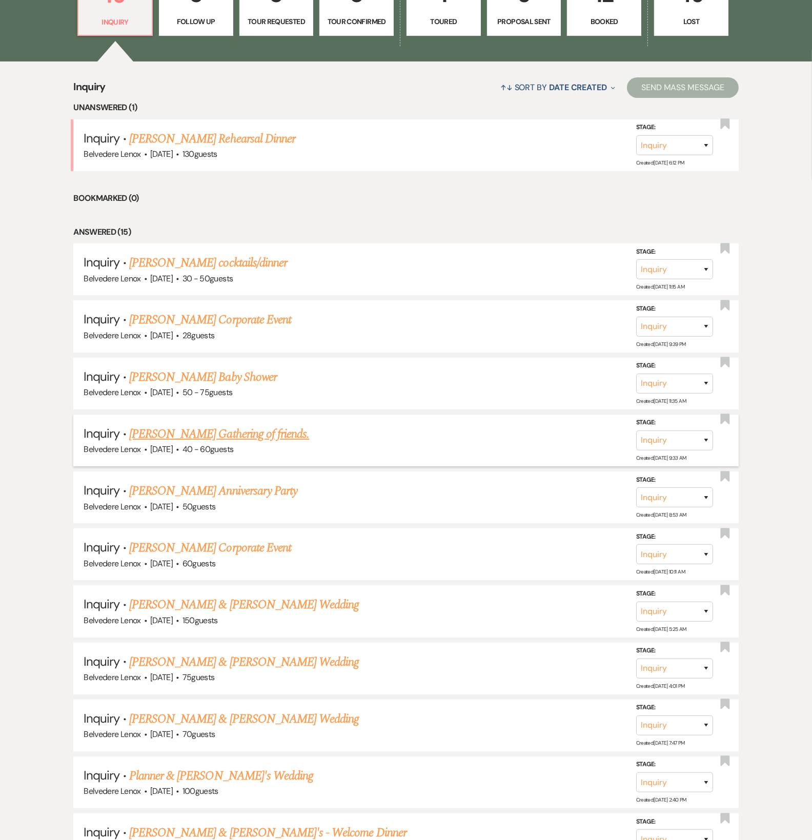
click at [244, 440] on link "[PERSON_NAME] Gathering of friends." at bounding box center [219, 434] width 180 height 18
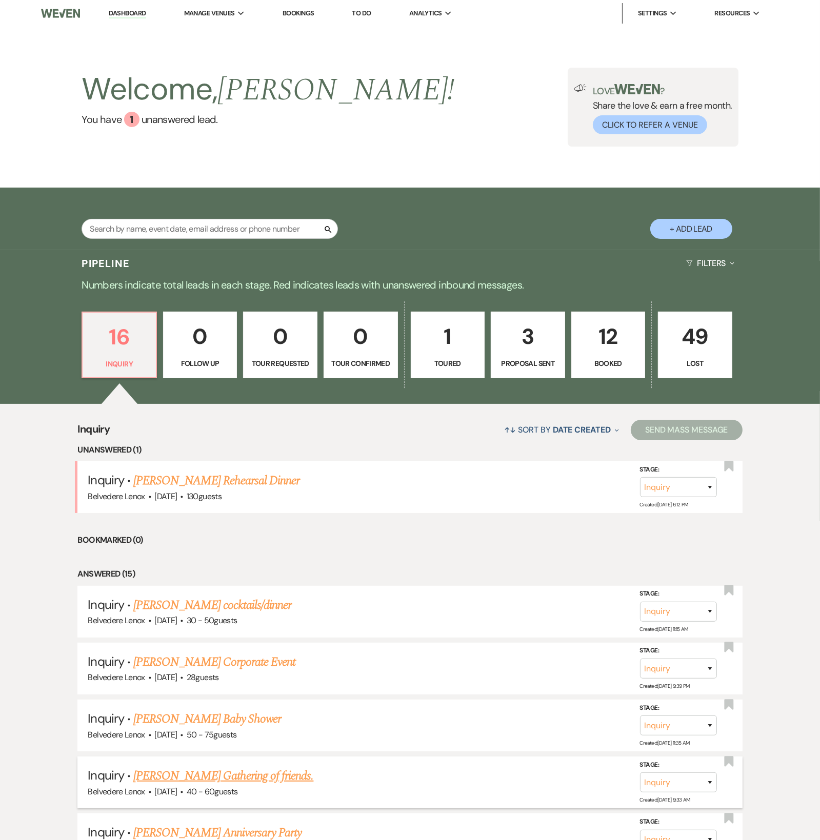
select select "5"
select select "13"
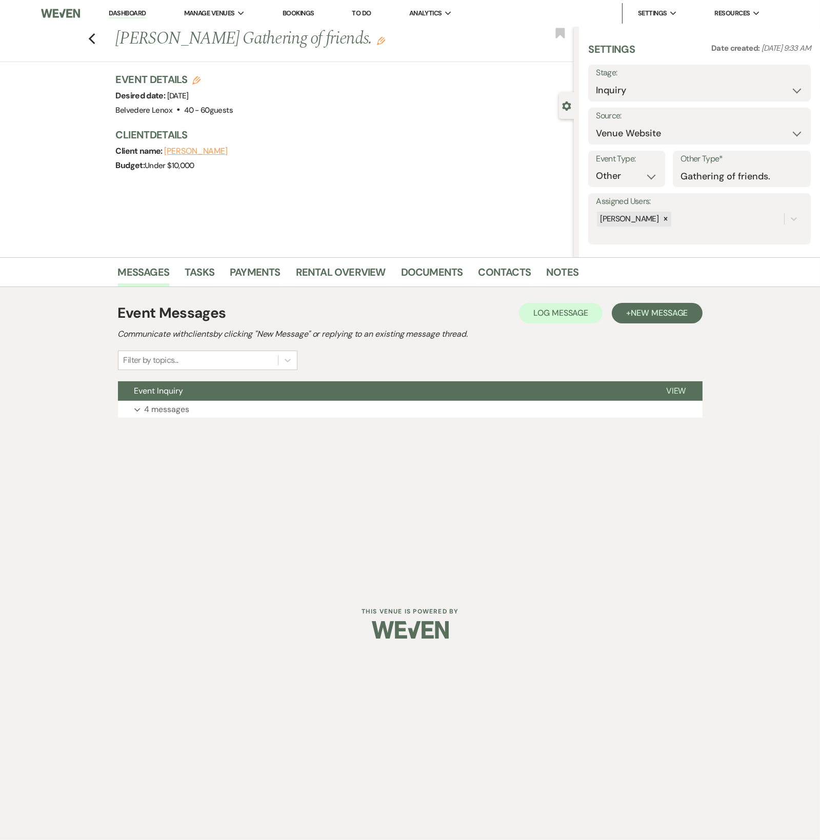
click at [168, 424] on div "Event Messages Log Log Message + New Message Communicate with clients by clicki…" at bounding box center [410, 360] width 585 height 146
click at [176, 413] on p "4 messages" at bounding box center [167, 409] width 45 height 13
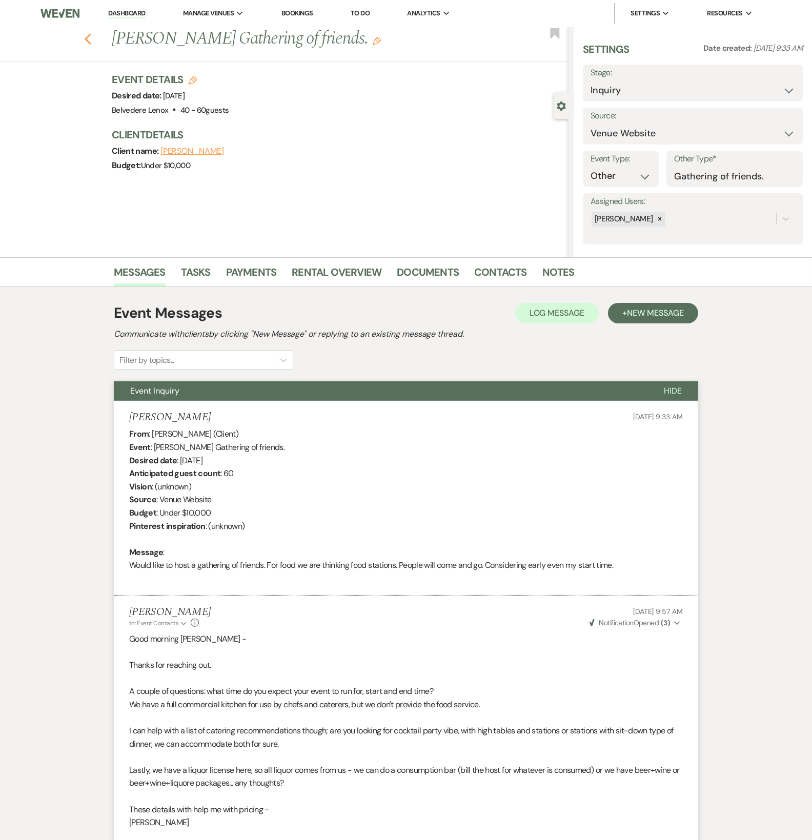
click at [89, 41] on icon "Previous" at bounding box center [88, 39] width 8 height 12
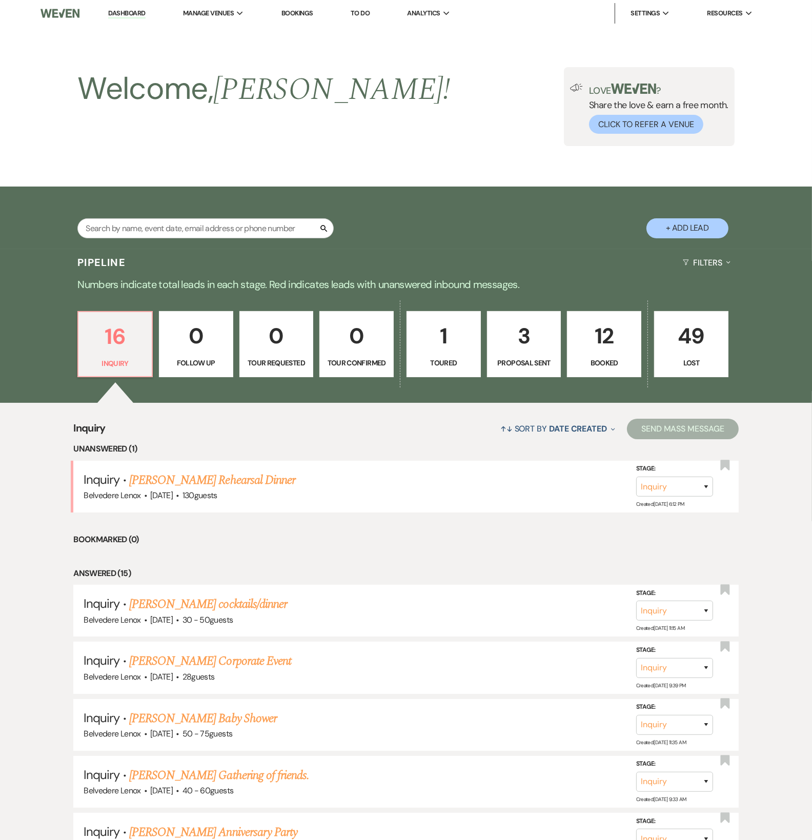
scroll to position [341, 0]
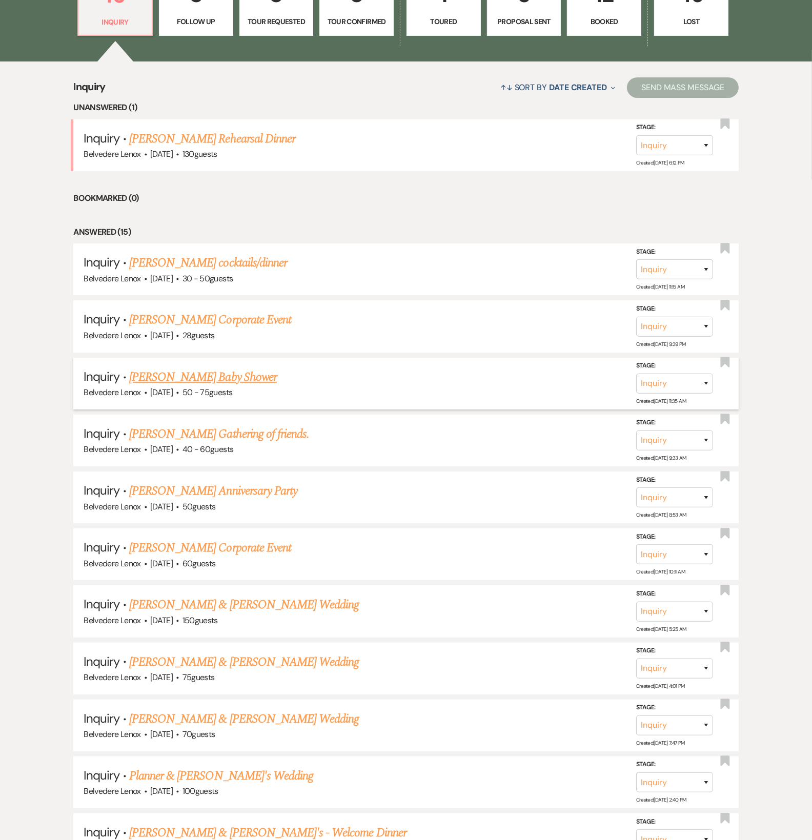
click at [201, 366] on li "Inquiry · [PERSON_NAME] Baby Shower Belvedere Lenox · [DATE] · 50 - 75 guests S…" at bounding box center [405, 384] width 665 height 52
click at [195, 378] on link "[PERSON_NAME] Baby Shower" at bounding box center [203, 377] width 148 height 18
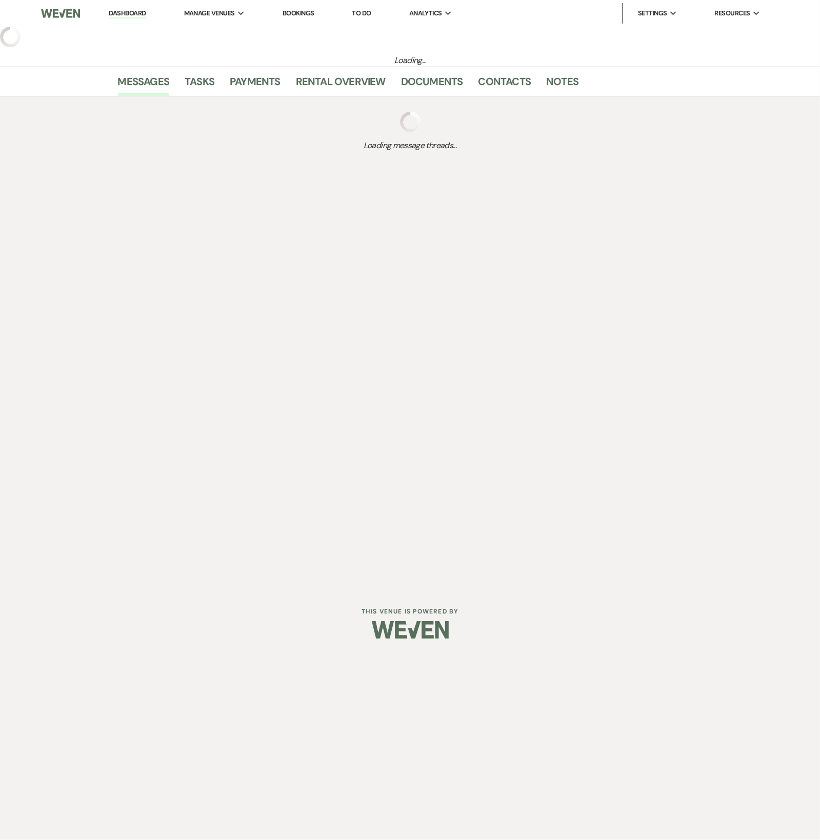
select select "3"
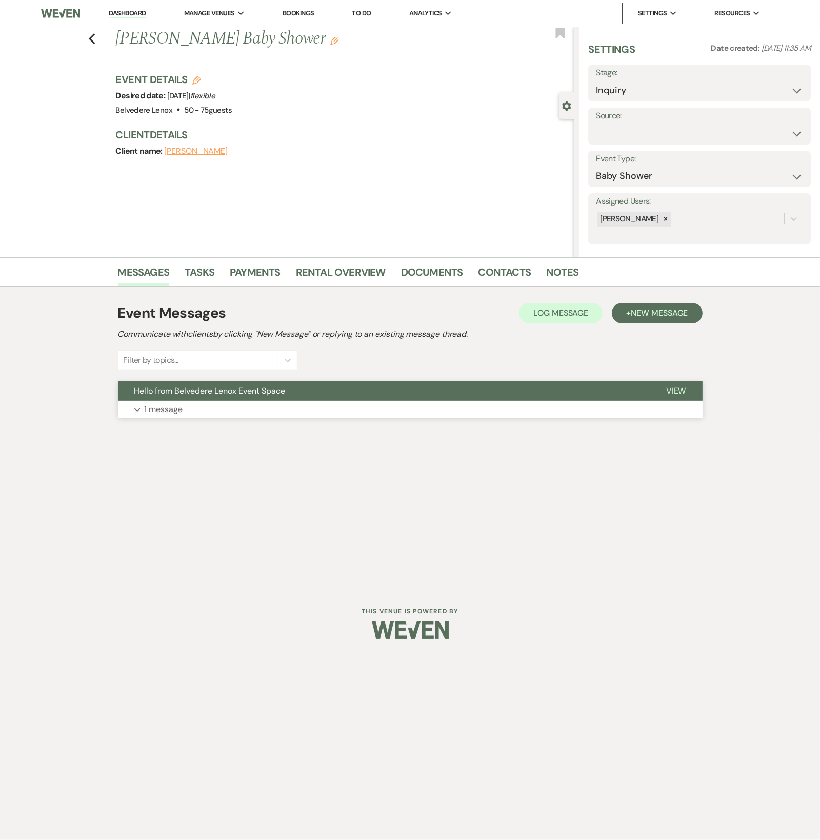
click at [167, 407] on p "1 message" at bounding box center [164, 409] width 38 height 13
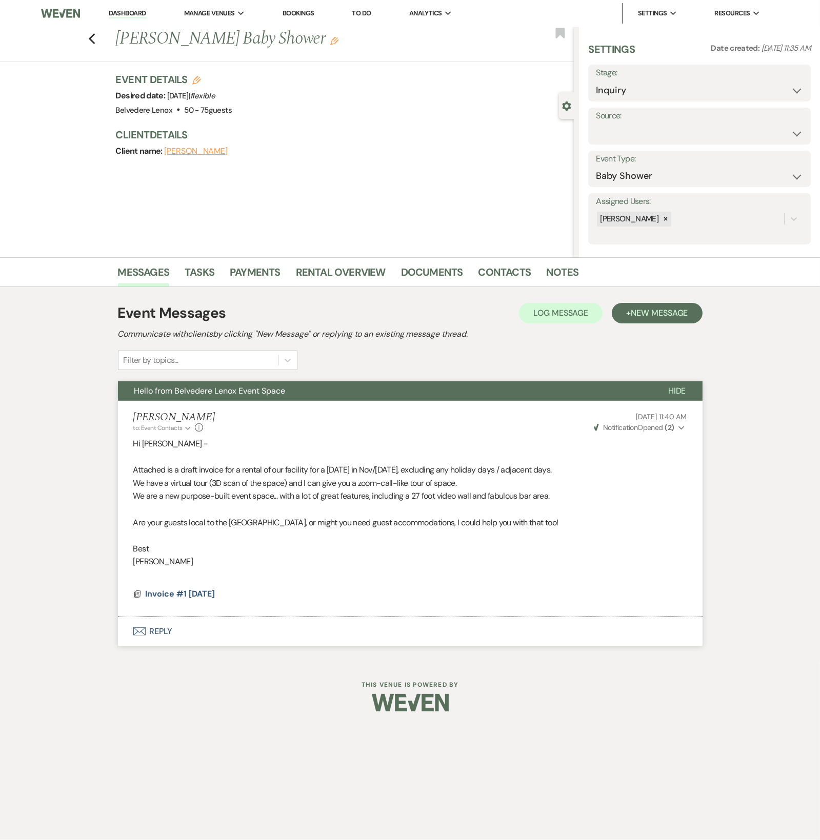
click at [102, 41] on div "Previous [PERSON_NAME] Baby Shower Edit Bookmark" at bounding box center [284, 44] width 579 height 35
click at [98, 43] on div "Previous [PERSON_NAME] Baby Shower Edit Bookmark" at bounding box center [284, 44] width 579 height 35
click at [92, 39] on icon "Previous" at bounding box center [92, 39] width 8 height 12
